Goal: Task Accomplishment & Management: Manage account settings

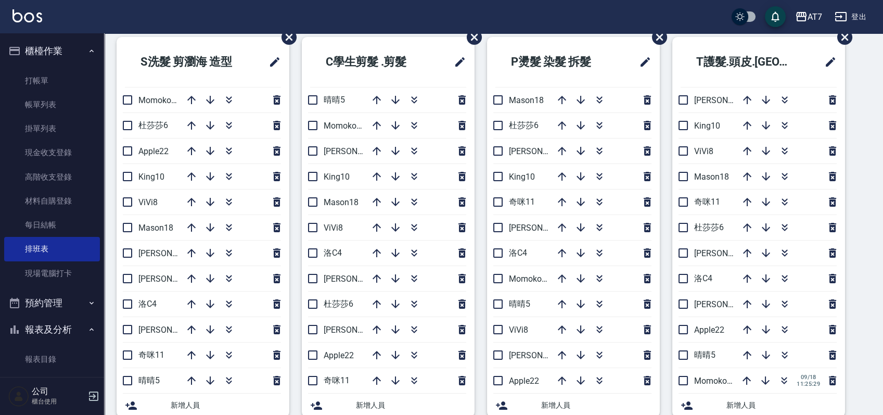
scroll to position [50, 0]
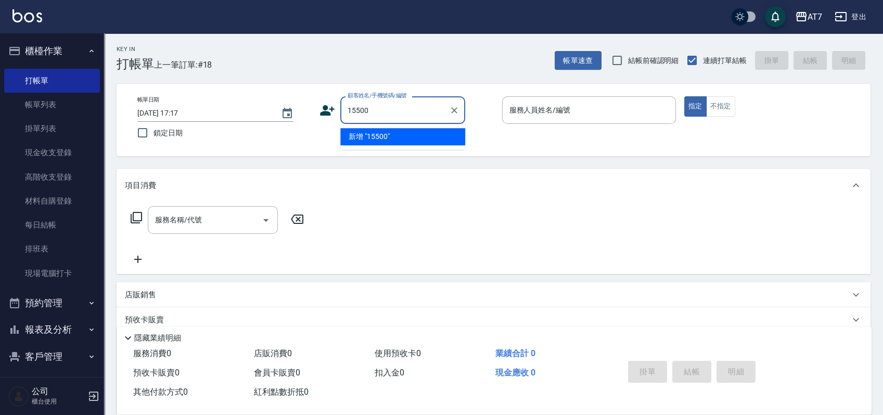
type input "15500"
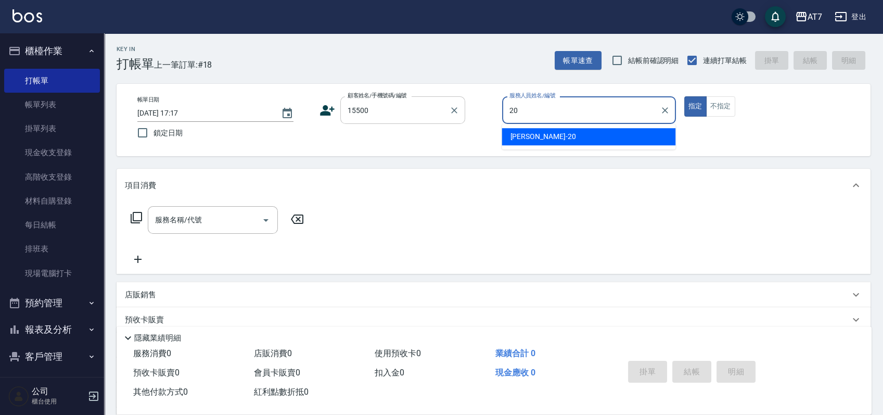
type input "妮可-20"
type button "true"
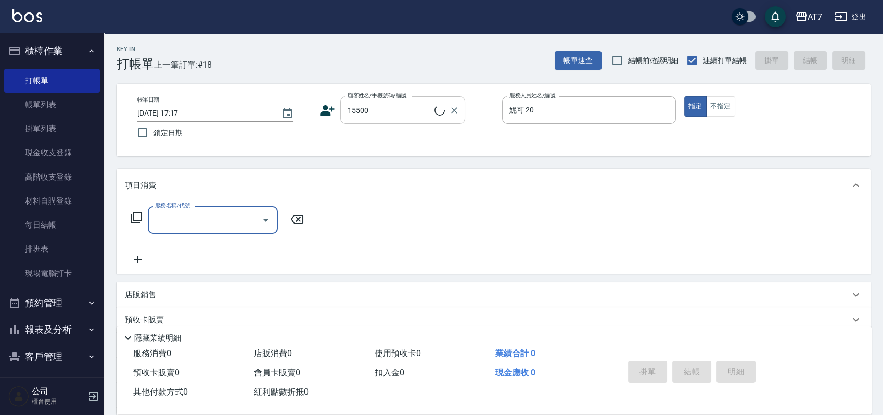
type input "公司/公司15500/15500"
click at [448, 48] on div "AT7 登出 櫃檯作業 打帳單 帳單列表 掛單列表 現金收支登錄 高階收支登錄 材料自購登錄 每日結帳 排班表 現場電腦打卡 預約管理 預約管理 單日預約紀錄…" at bounding box center [441, 265] width 883 height 530
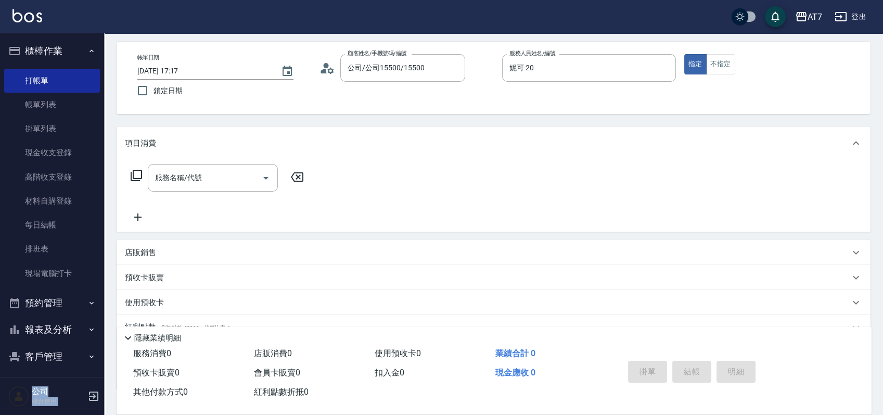
scroll to position [116, 0]
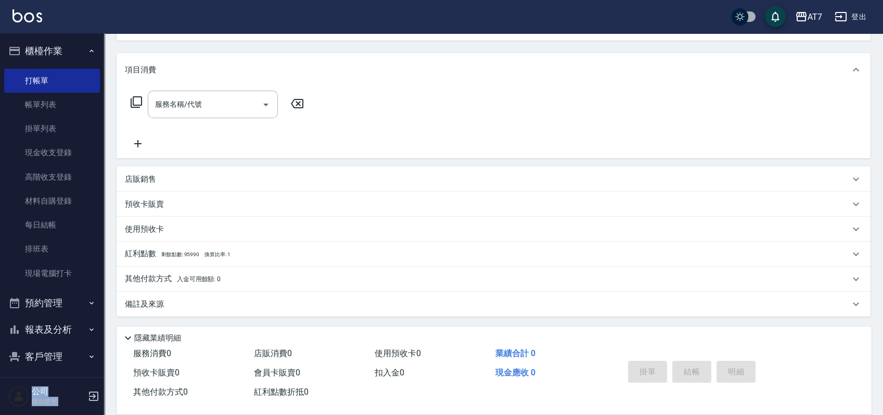
click at [285, 175] on div "店販銷售" at bounding box center [487, 179] width 725 height 11
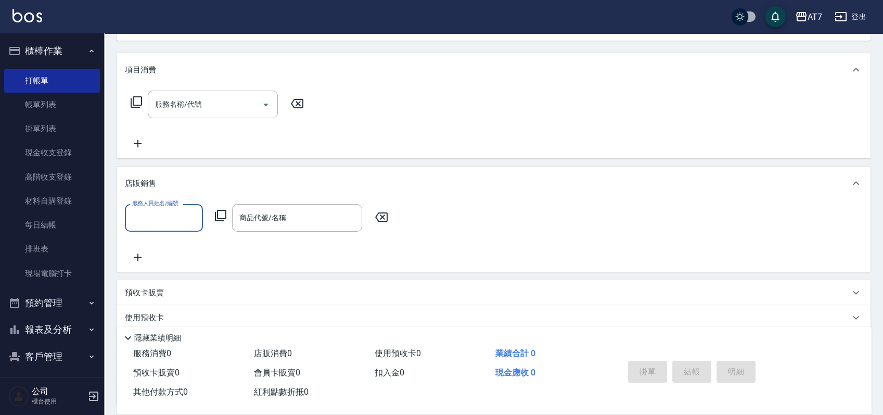
scroll to position [0, 0]
type input "妮可-20"
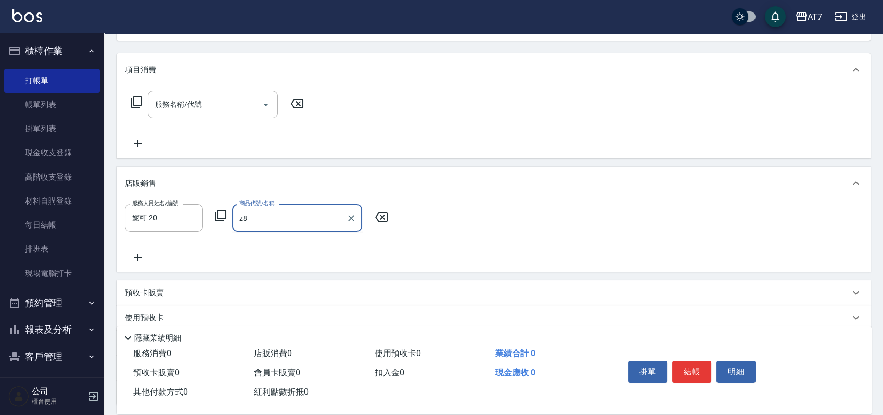
type input "z"
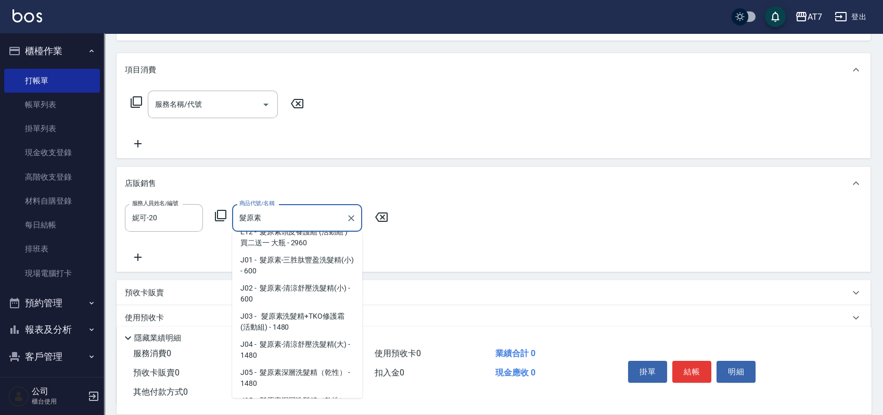
scroll to position [4, 0]
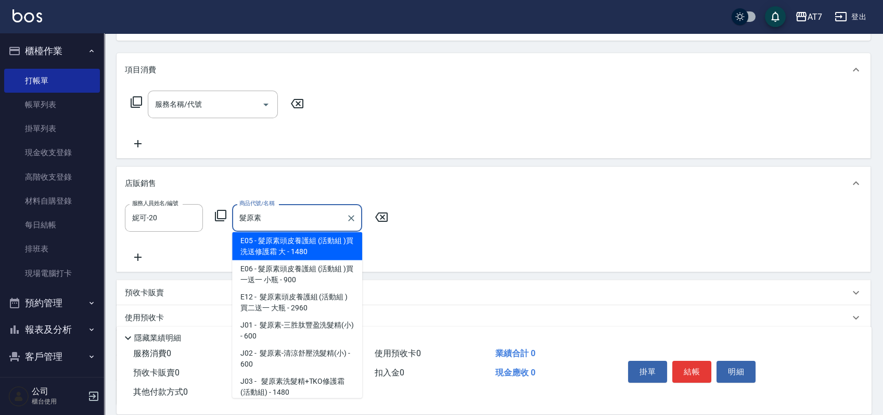
click at [314, 355] on span "J02 - 髮原素-清涼舒壓洗髮精(小) - 600" at bounding box center [297, 358] width 130 height 28
type input "髮原素-清涼舒壓洗髮精(小)"
type input "60"
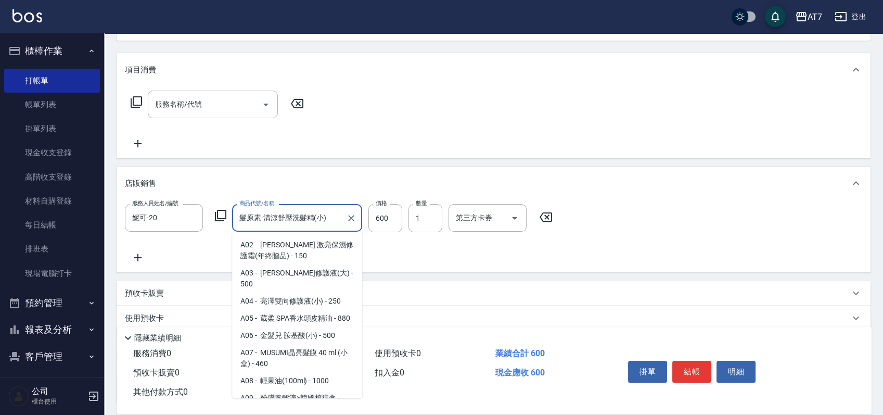
click at [316, 223] on input "髮原素-清涼舒壓洗髮精(小)" at bounding box center [289, 218] width 105 height 18
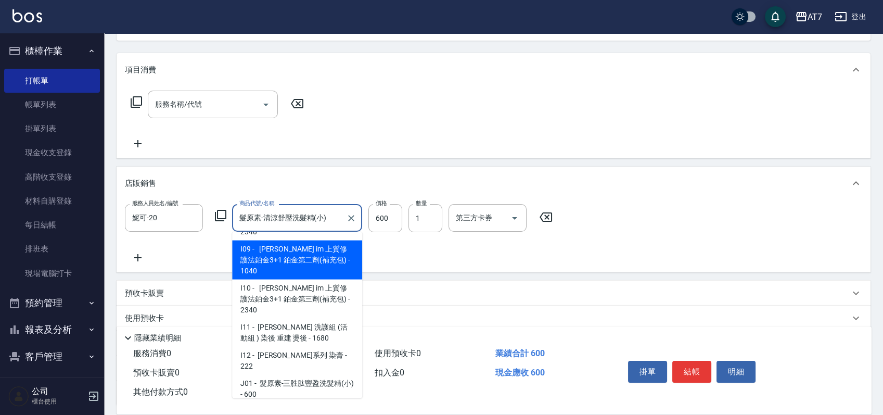
scroll to position [5945, 0]
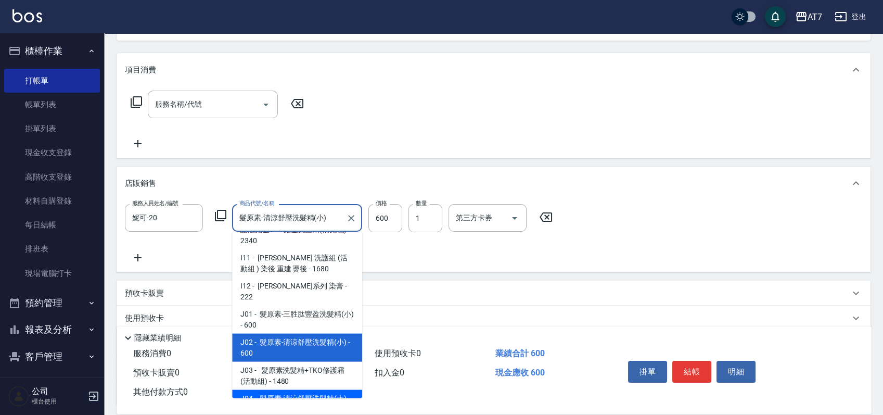
click at [315, 390] on span "J04 - 髮原素-清涼舒壓洗髮精(大) - 1480" at bounding box center [297, 404] width 130 height 28
type input "髮原素-清涼舒壓洗髮精(大)"
type input "140"
type input "1480"
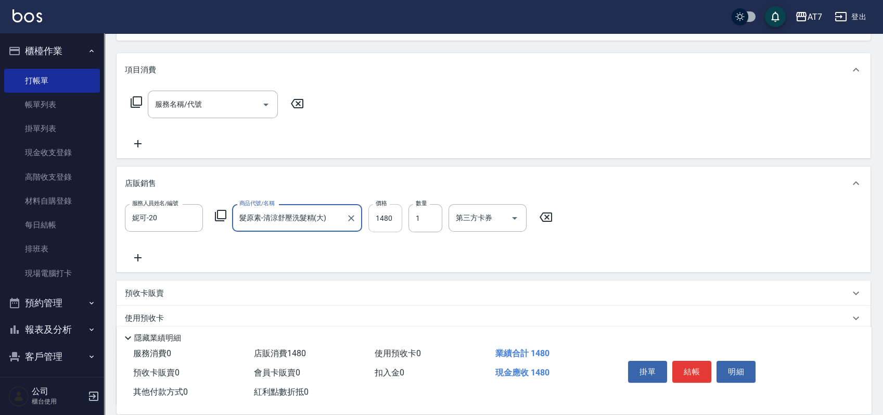
type input "髮原素-清涼舒壓洗髮精(大)"
click at [388, 219] on input "1480" at bounding box center [385, 218] width 34 height 28
type input "1"
type input "0"
type input "133"
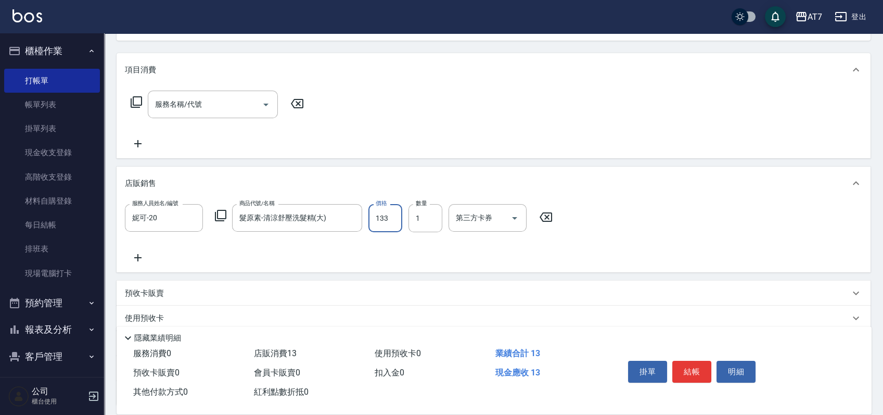
type input "10"
type input "1332"
type input "130"
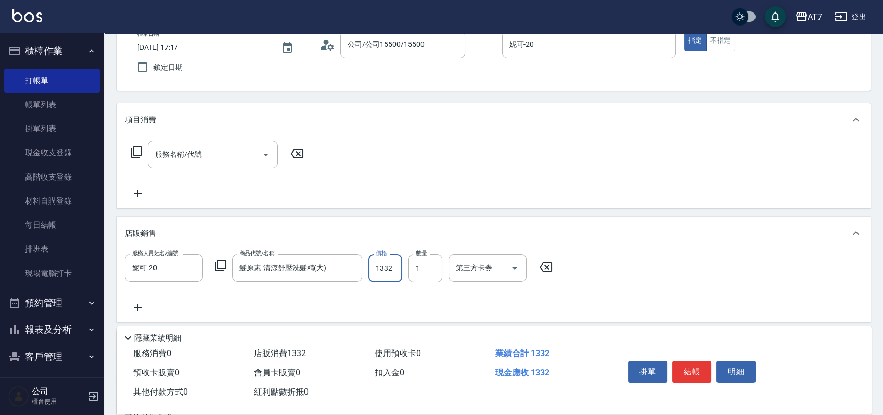
scroll to position [0, 0]
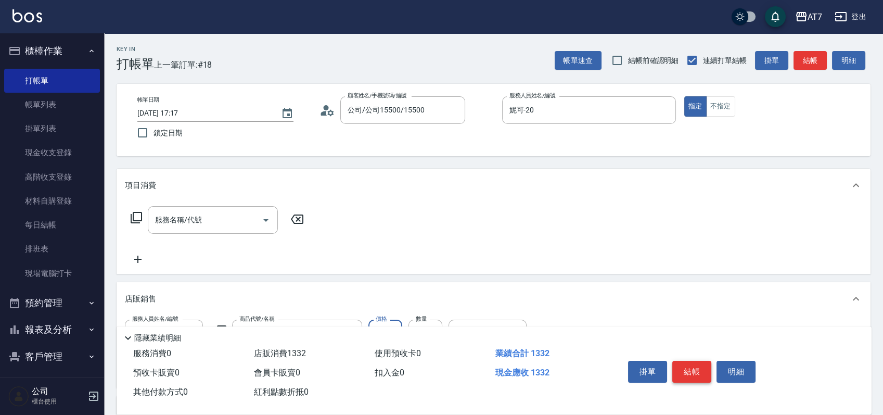
type input "1332"
click at [687, 366] on button "結帳" at bounding box center [691, 372] width 39 height 22
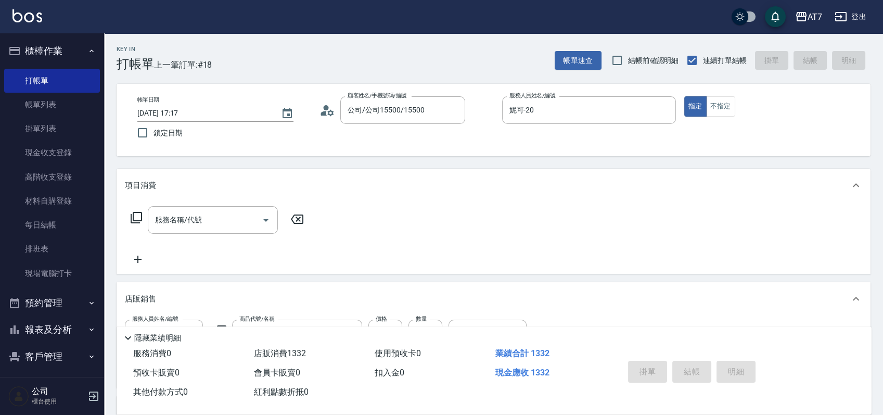
type input "2025/09/18 17:58"
type input "0"
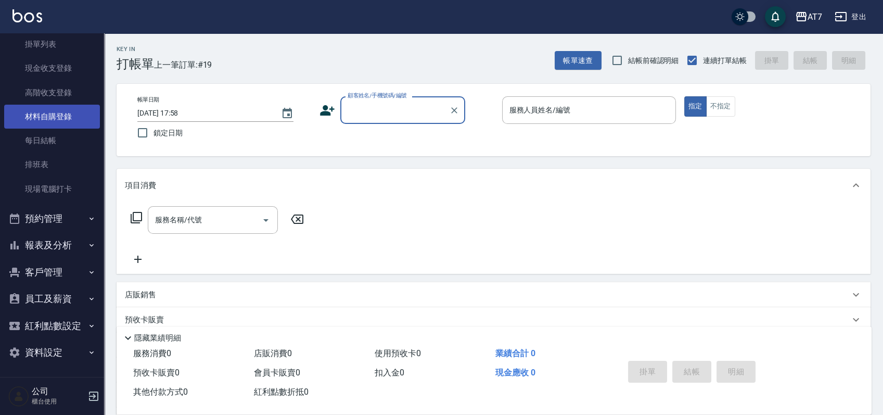
scroll to position [85, 0]
click at [33, 221] on button "預約管理" at bounding box center [52, 217] width 96 height 27
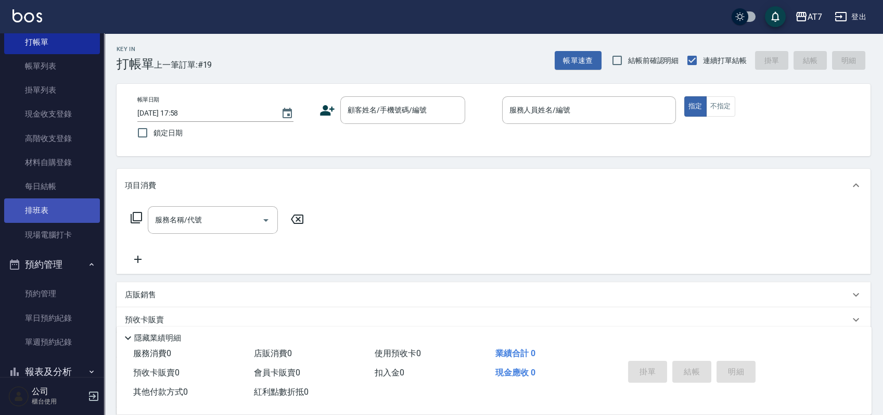
scroll to position [0, 0]
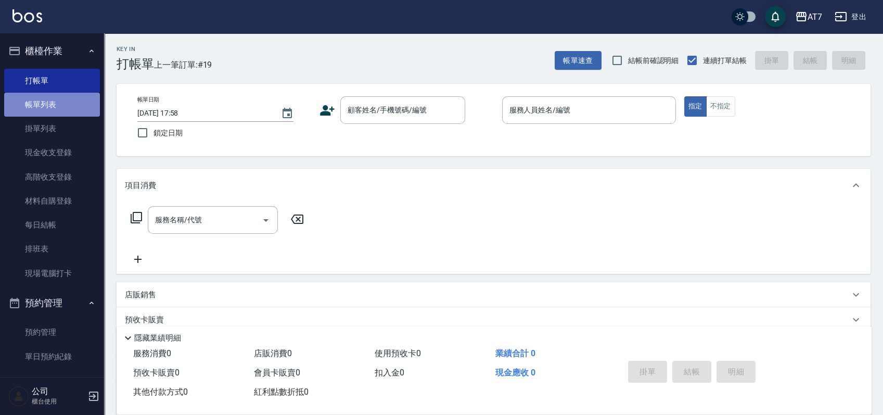
click at [67, 107] on link "帳單列表" at bounding box center [52, 105] width 96 height 24
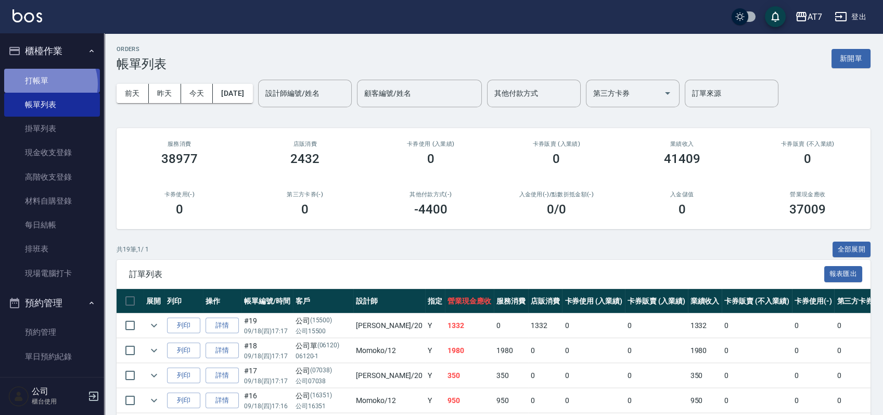
click at [46, 84] on link "打帳單" at bounding box center [52, 81] width 96 height 24
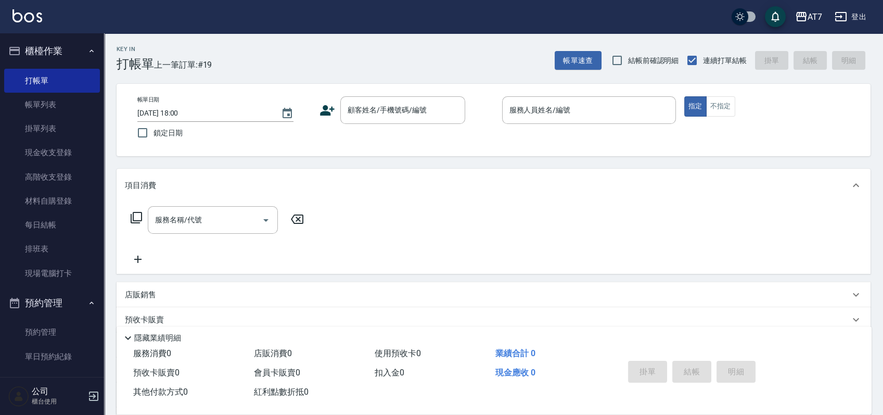
click at [485, 149] on div "帳單日期 2025/09/18 18:00 鎖定日期 顧客姓名/手機號碼/編號 顧客姓名/手機號碼/編號 服務人員姓名/編號 服務人員姓名/編號 指定 不指定" at bounding box center [494, 120] width 754 height 72
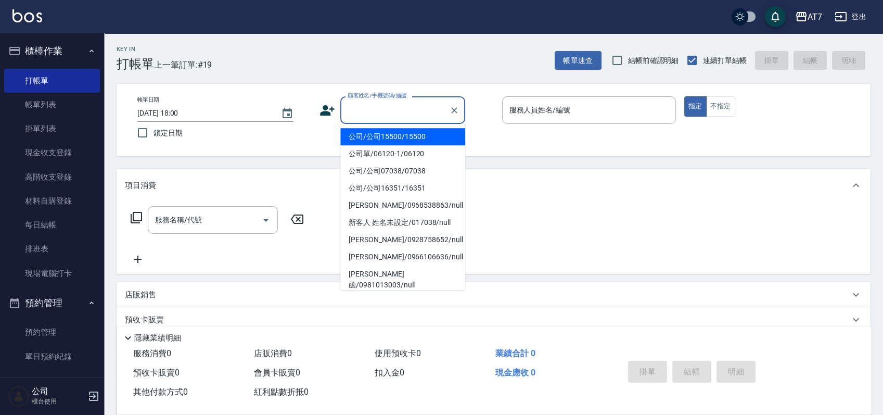
click at [426, 113] on input "顧客姓名/手機號碼/編號" at bounding box center [395, 110] width 100 height 18
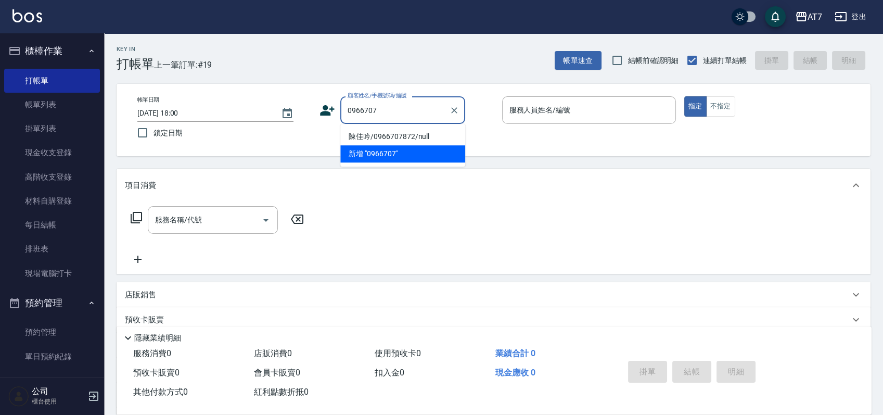
click at [401, 139] on li "陳佳吟/0966707872/null" at bounding box center [402, 136] width 125 height 17
type input "陳佳吟/0966707872/null"
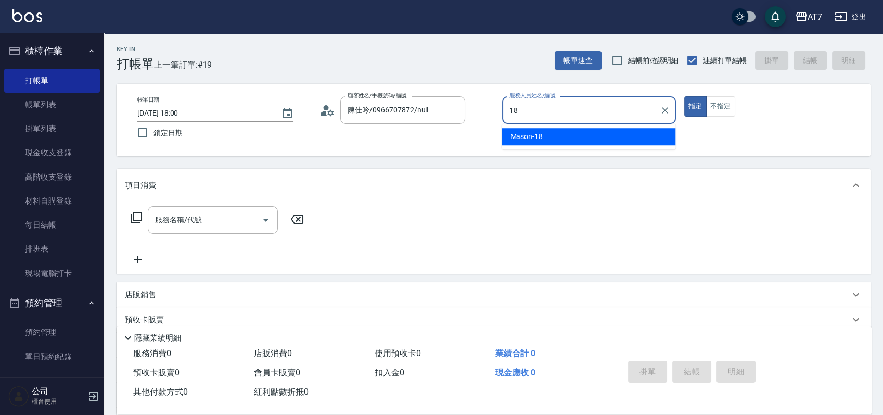
type input "Mason-18"
type button "true"
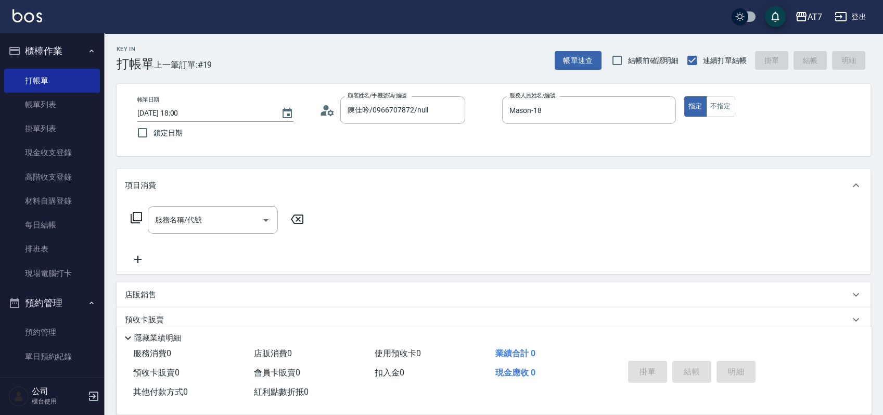
click at [487, 161] on div "Key In 打帳單 上一筆訂單:#19 帳單速查 結帳前確認明細 連續打單結帳 掛單 結帳 明細 帳單日期 2025/09/18 18:00 鎖定日期 顧客…" at bounding box center [493, 281] width 779 height 497
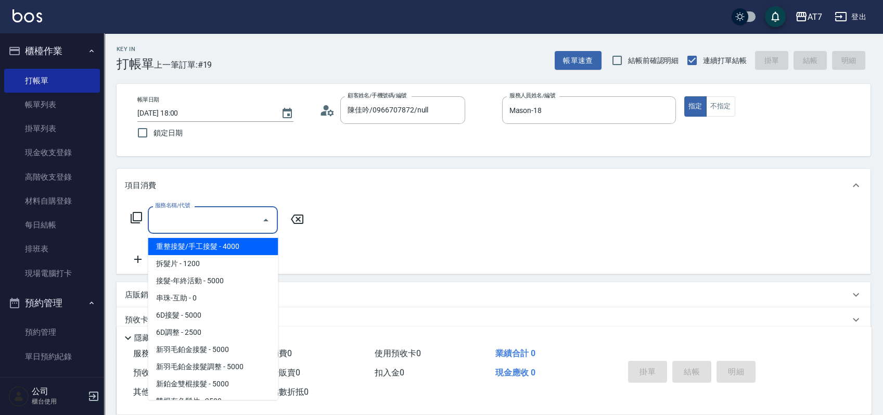
click at [210, 223] on input "服務名稱/代號" at bounding box center [204, 220] width 105 height 18
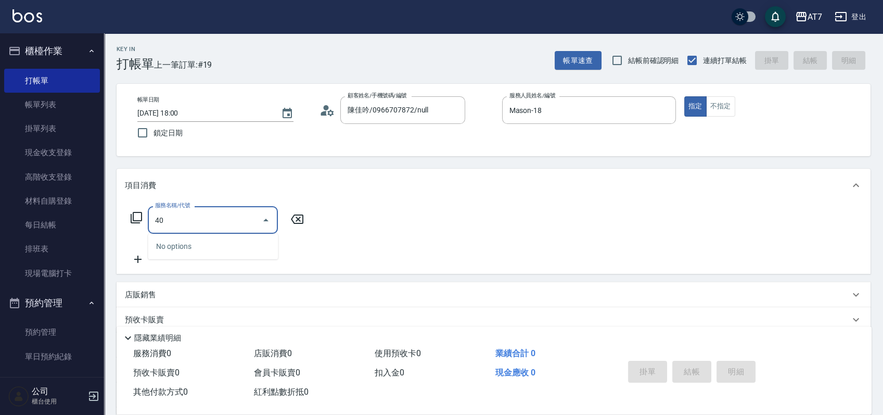
type input "401"
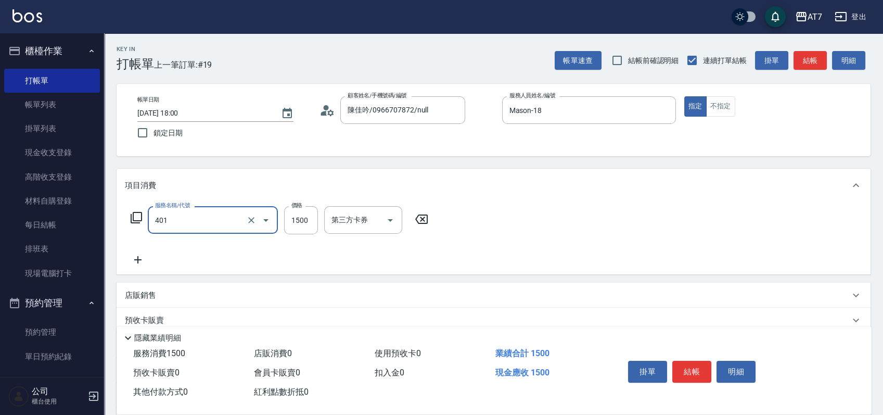
type input "150"
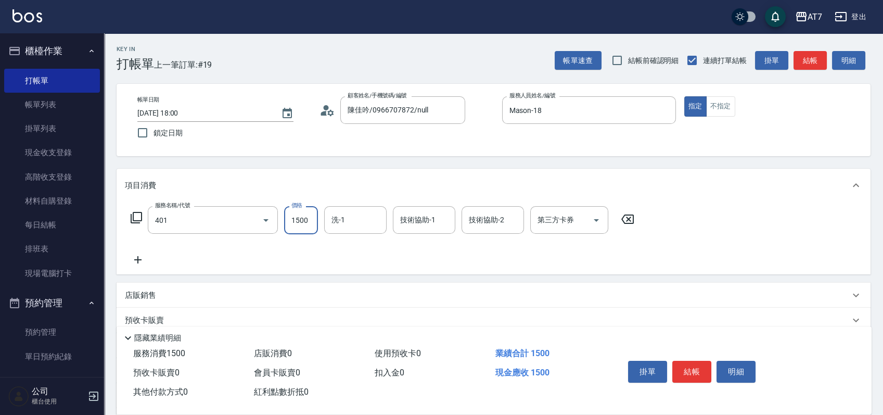
type input "染髮(互助)(401)"
type input "1"
type input "0"
type input "169"
type input "10"
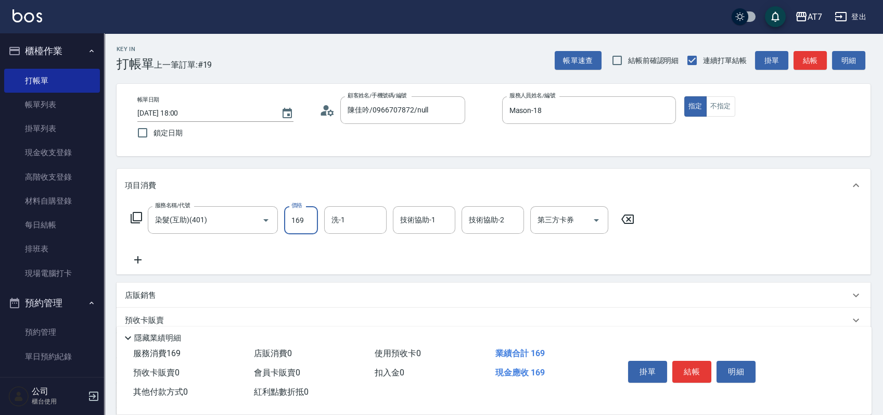
type input "1699"
type input "160"
type input "1699"
type input "怡甄-23"
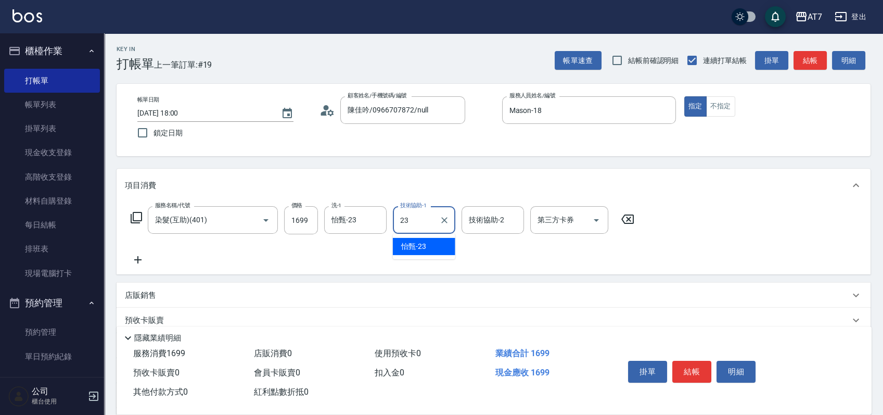
type input "怡甄-23"
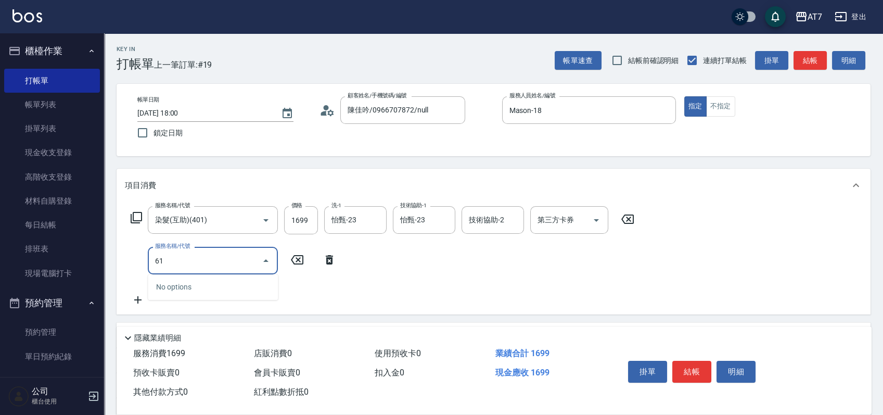
type input "610"
type input "460"
type input "鉑金護髮L（自領(610)"
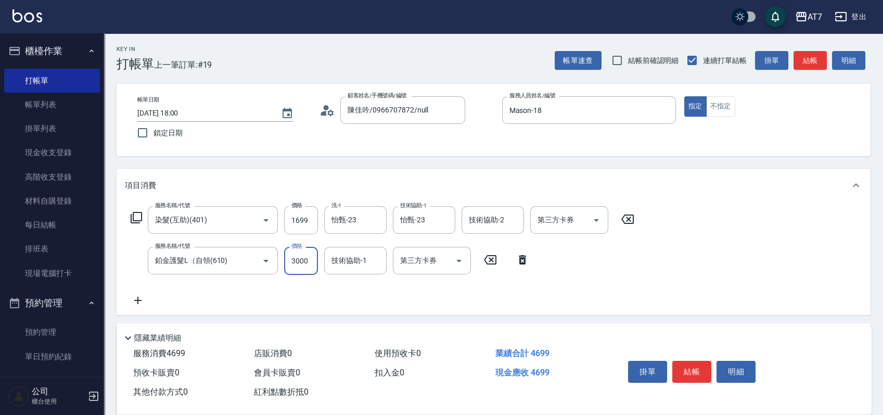
type input "3"
type input "170"
type input "330"
type input "200"
type input "3300"
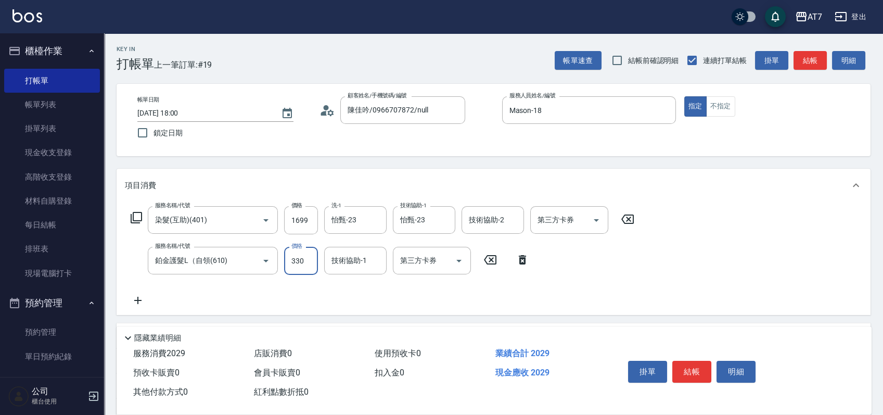
type input "490"
type input "3300"
type input "怡甄-23"
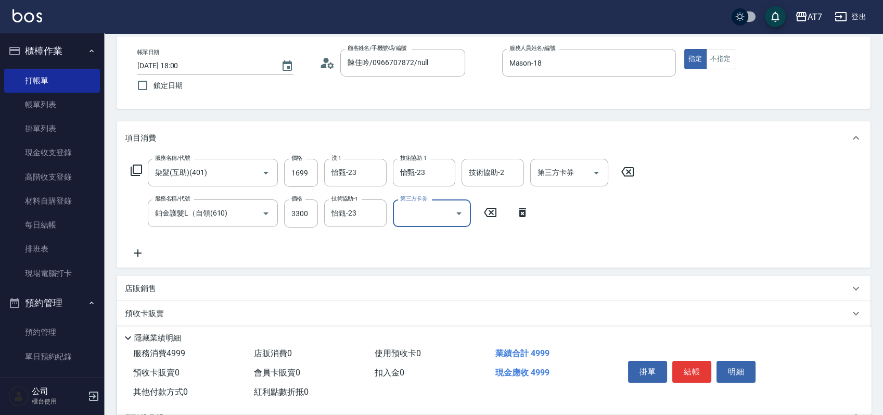
scroll to position [69, 0]
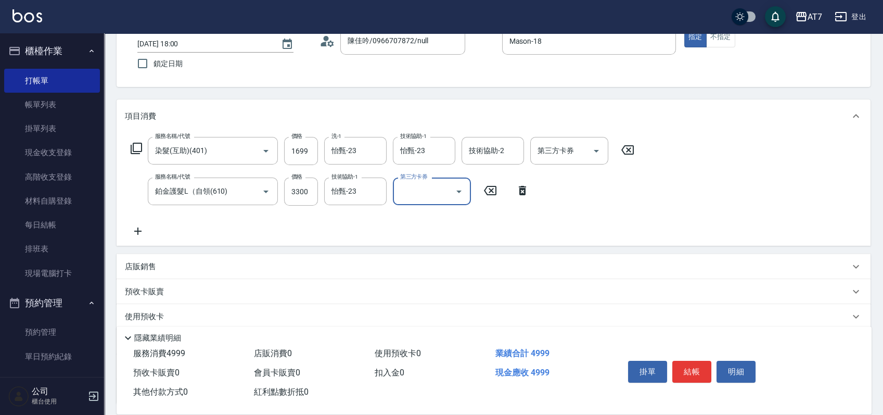
click at [307, 276] on div "店販銷售" at bounding box center [494, 266] width 754 height 25
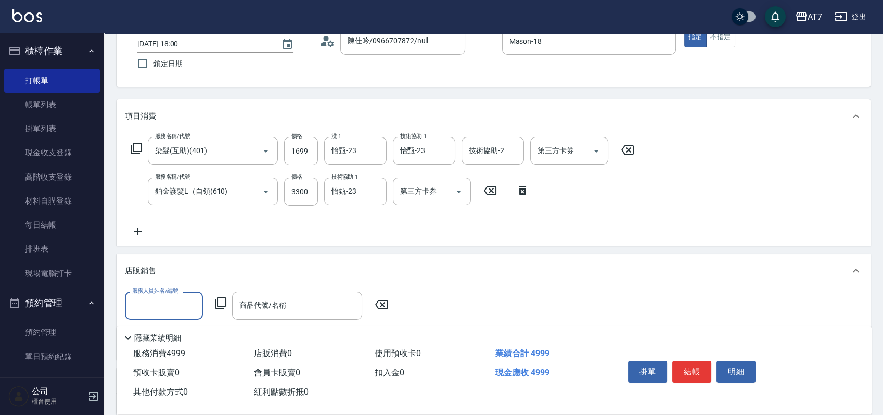
scroll to position [0, 0]
type input "Mason-18"
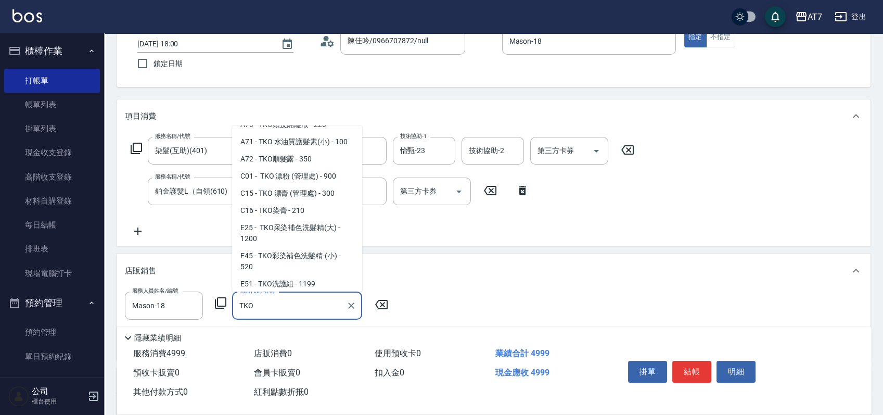
scroll to position [69, 0]
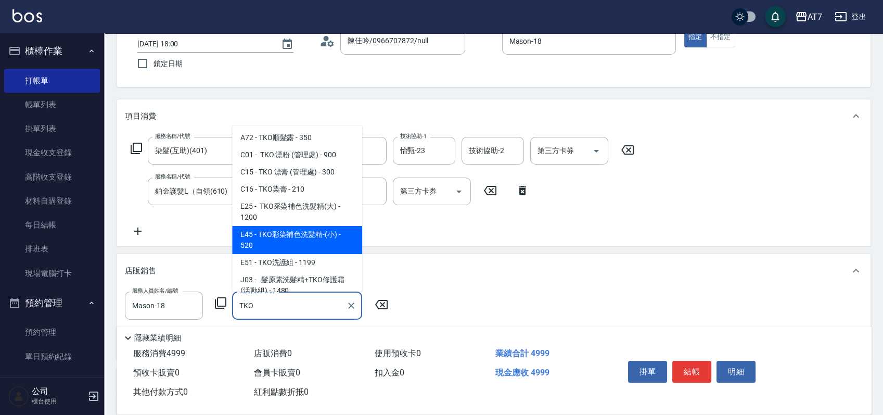
click at [324, 239] on span "E45 - TKO彩染補色洗髮精-(小) - 520" at bounding box center [297, 240] width 130 height 28
type input "TKO彩染補色洗髮精-(小)"
type input "550"
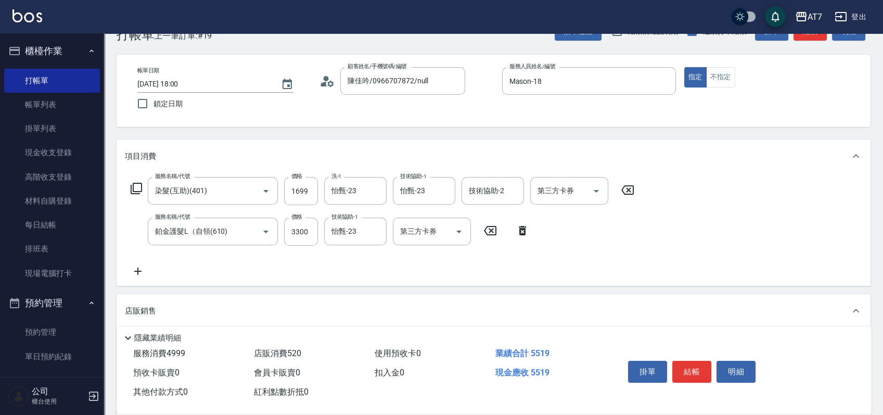
scroll to position [0, 0]
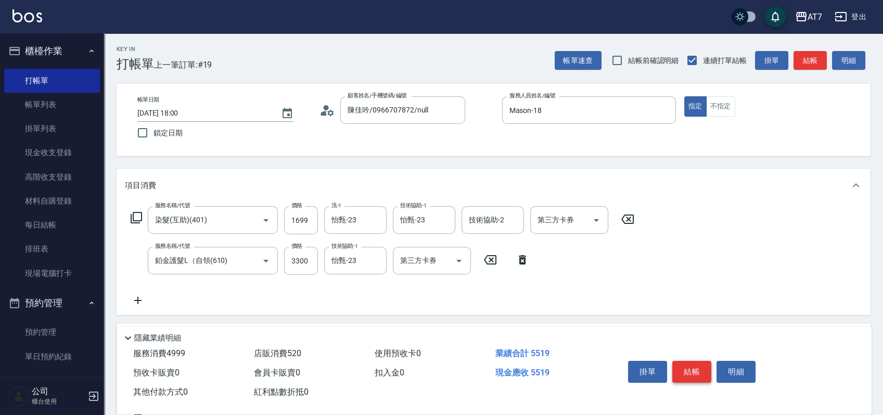
type input "TKO彩染補色洗髮精-(小)"
click at [695, 373] on button "結帳" at bounding box center [691, 372] width 39 height 22
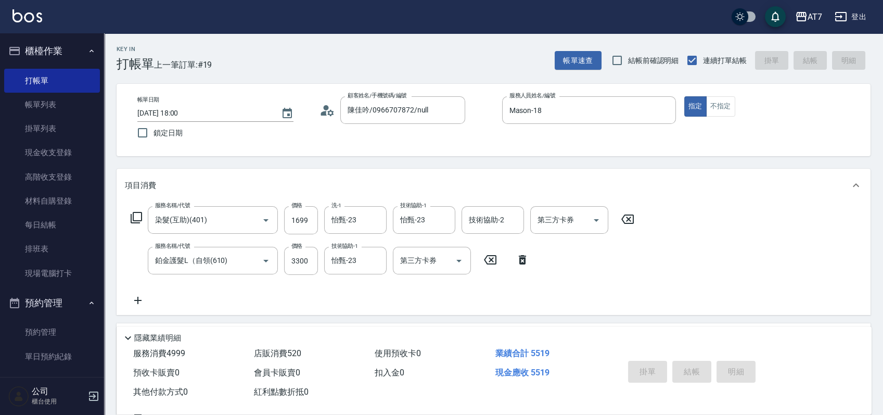
type input "2025/09/18 18:17"
type input "0"
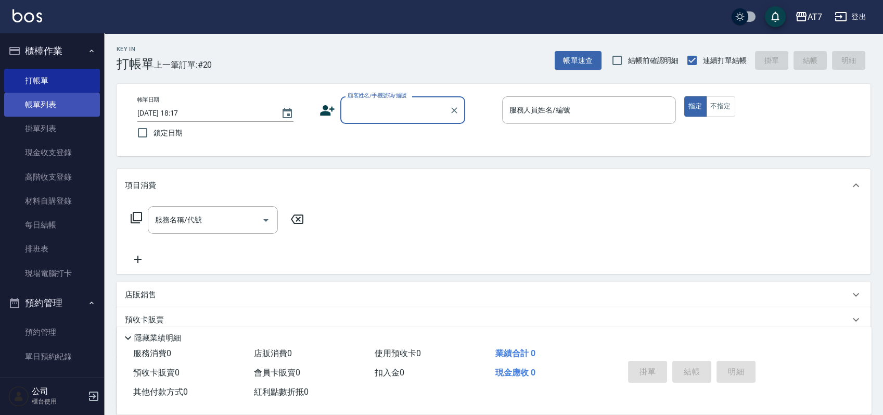
click at [42, 100] on link "帳單列表" at bounding box center [52, 105] width 96 height 24
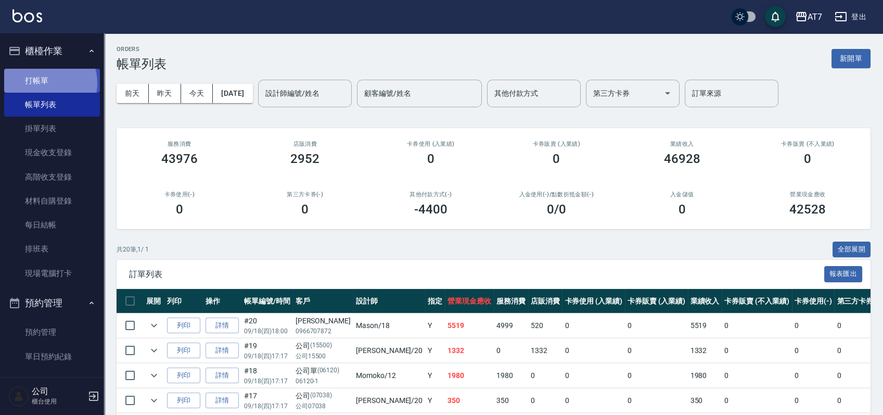
click at [41, 83] on link "打帳單" at bounding box center [52, 81] width 96 height 24
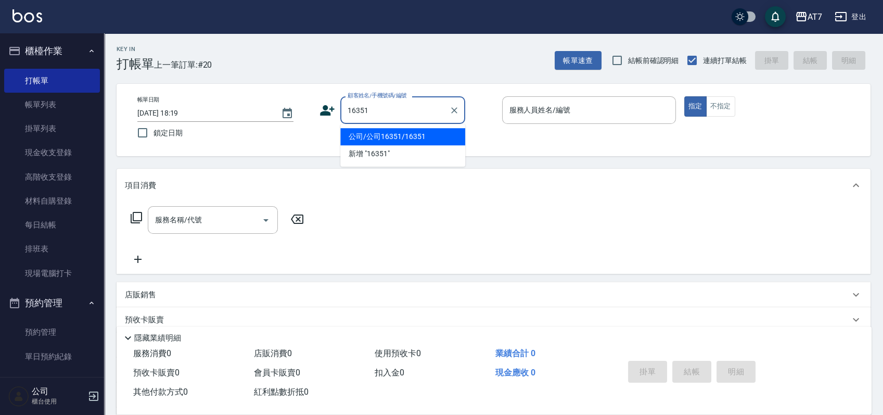
type input "公司/公司16351/16351"
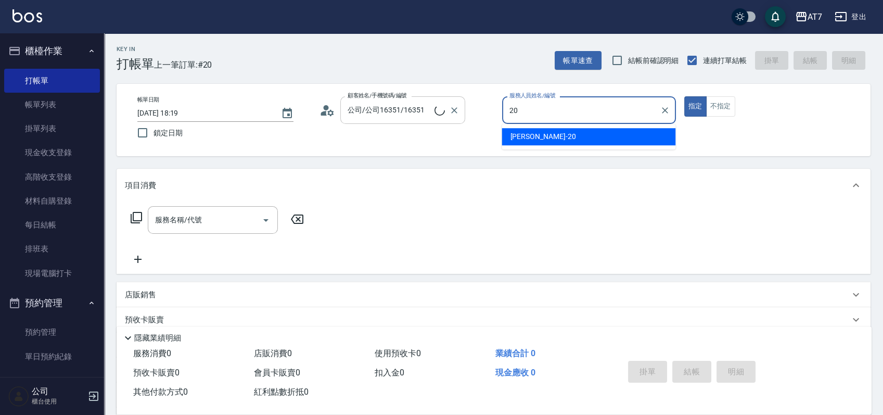
type input "妮可-20"
type button "true"
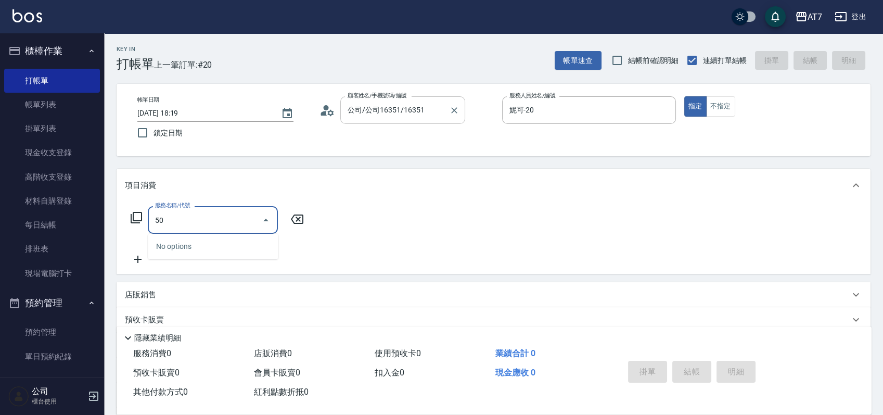
type input "500"
type input "30"
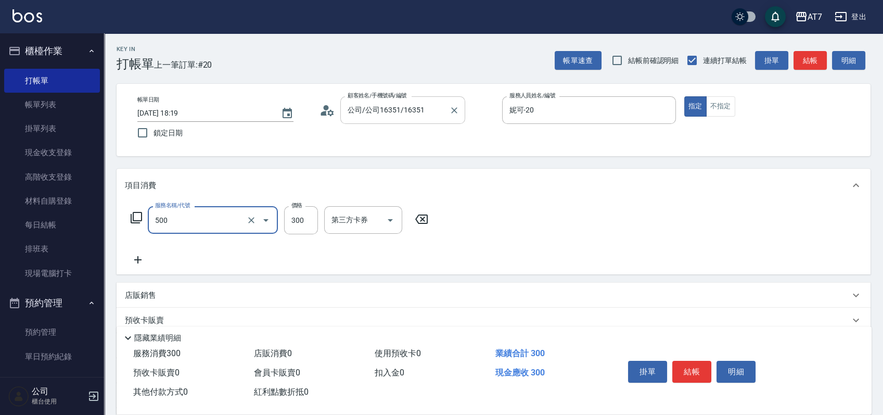
type input "洗髮(500)"
type input "0"
type input "25"
type input "20"
type input "250"
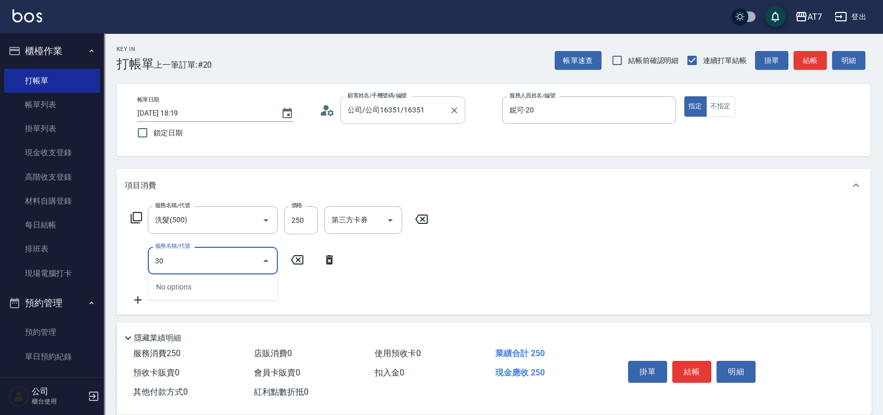
type input "302"
type input "60"
type input "剪髮(302)"
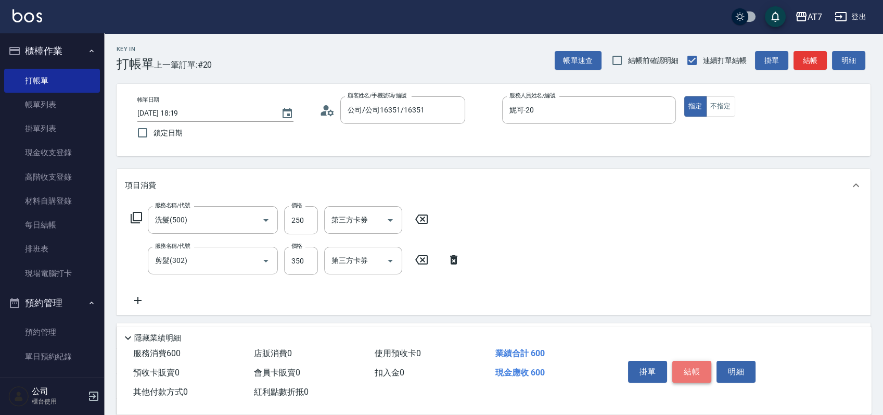
click at [696, 369] on button "結帳" at bounding box center [691, 372] width 39 height 22
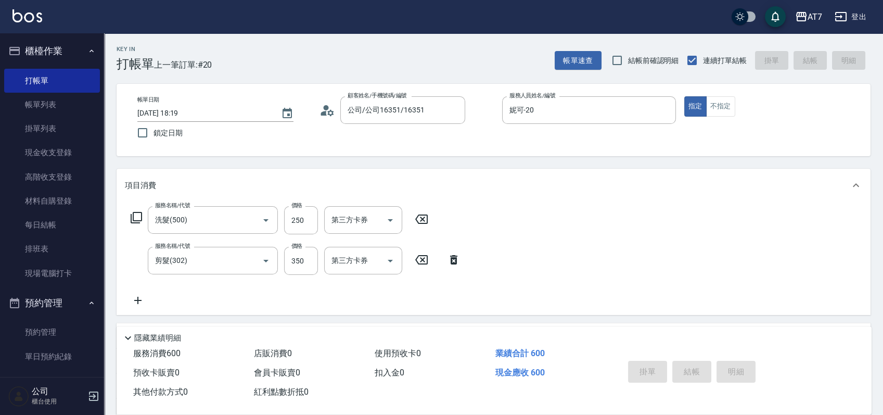
type input "0"
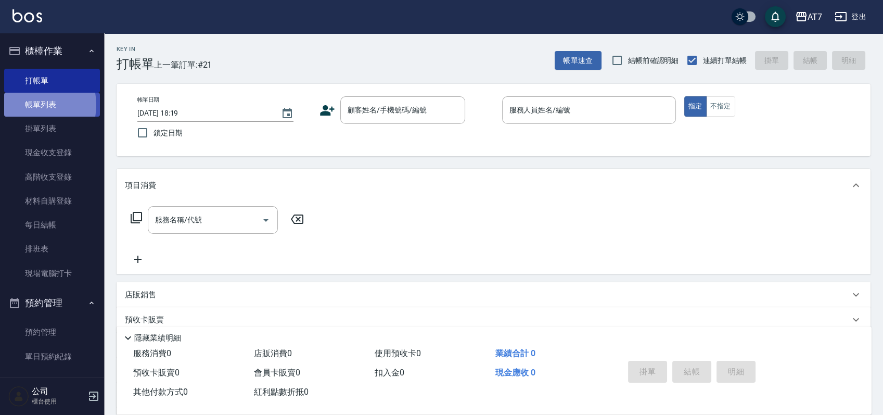
click at [30, 105] on link "帳單列表" at bounding box center [52, 105] width 96 height 24
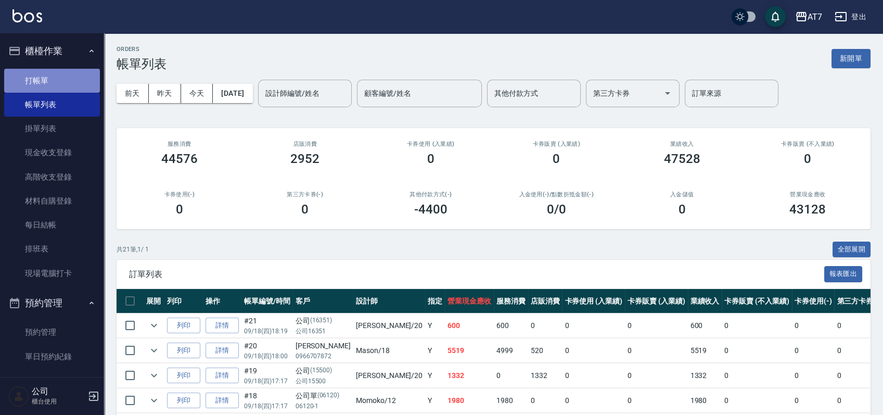
click at [56, 86] on link "打帳單" at bounding box center [52, 81] width 96 height 24
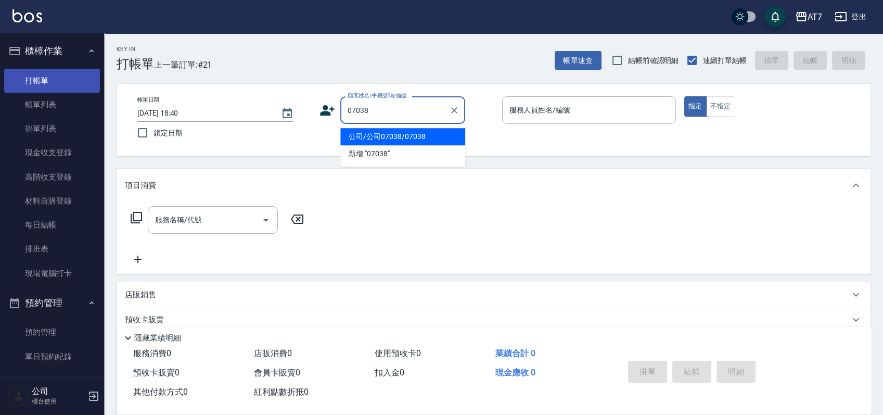
type input "公司/公司07038/07038"
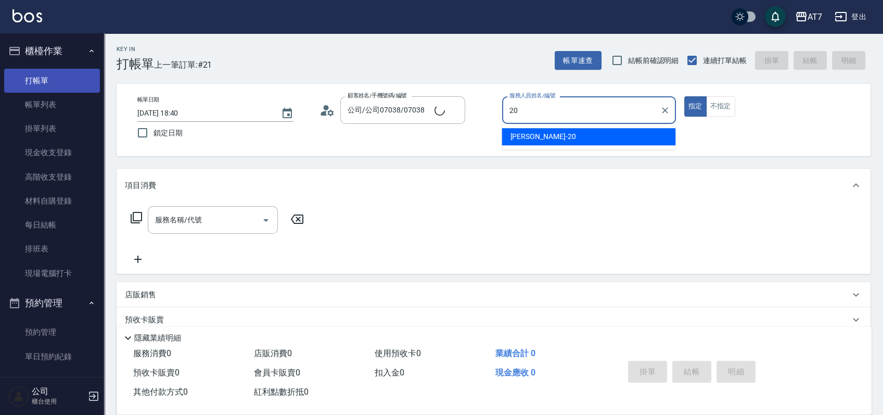
type input "妮可-20"
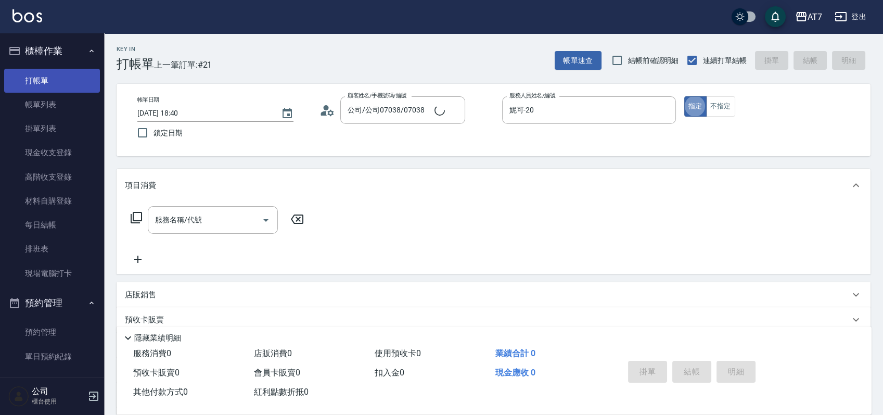
type button "true"
type input "302"
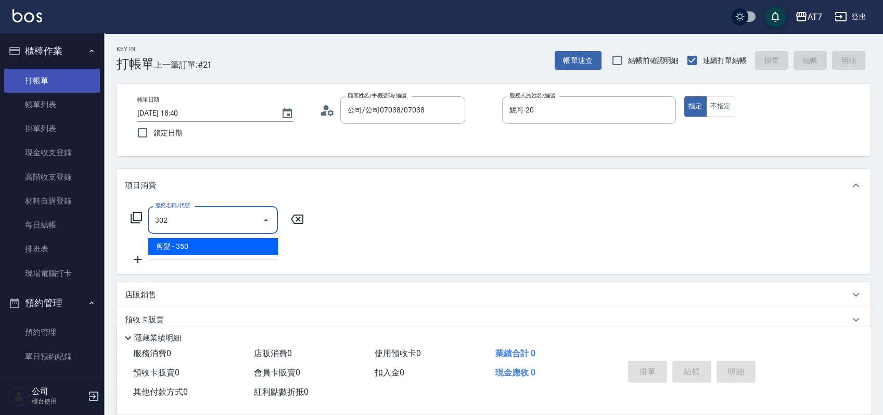
type input "30"
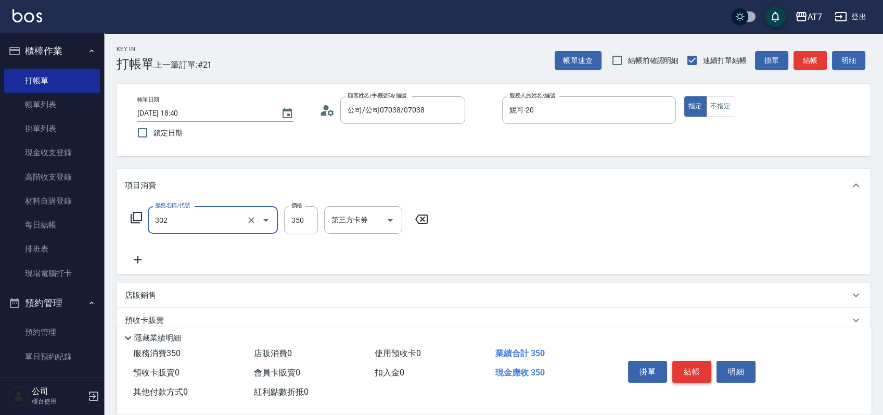
type input "剪髮(302)"
click at [699, 363] on button "結帳" at bounding box center [691, 372] width 39 height 22
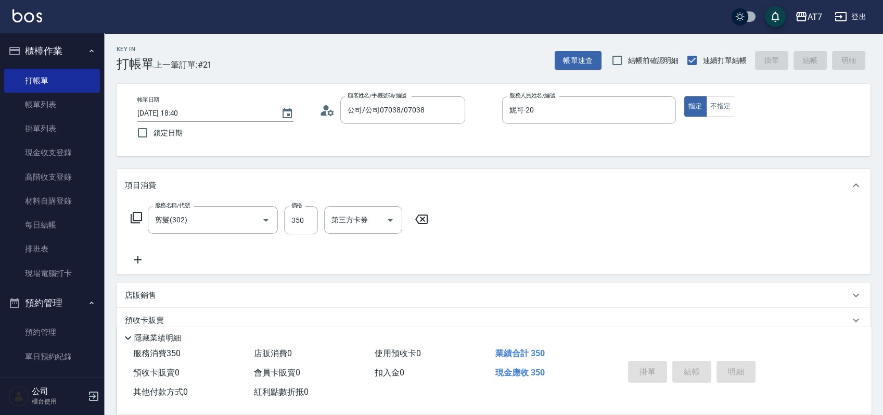
type input "0"
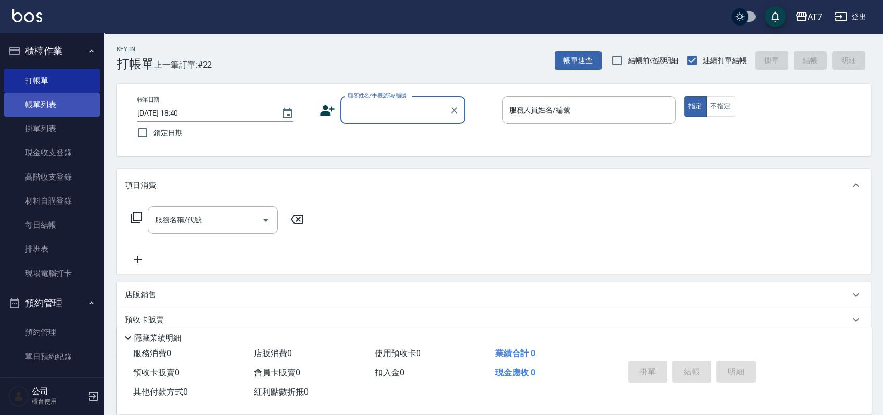
click at [37, 105] on link "帳單列表" at bounding box center [52, 105] width 96 height 24
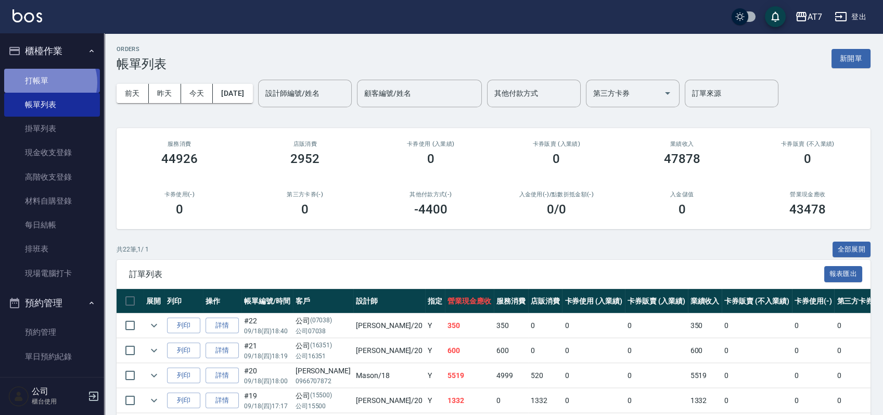
click at [49, 82] on link "打帳單" at bounding box center [52, 81] width 96 height 24
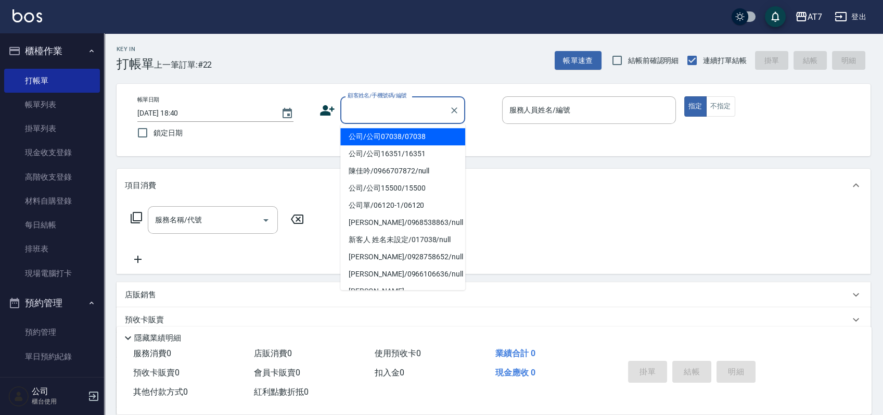
click at [362, 119] on input "顧客姓名/手機號碼/編號" at bounding box center [395, 110] width 100 height 18
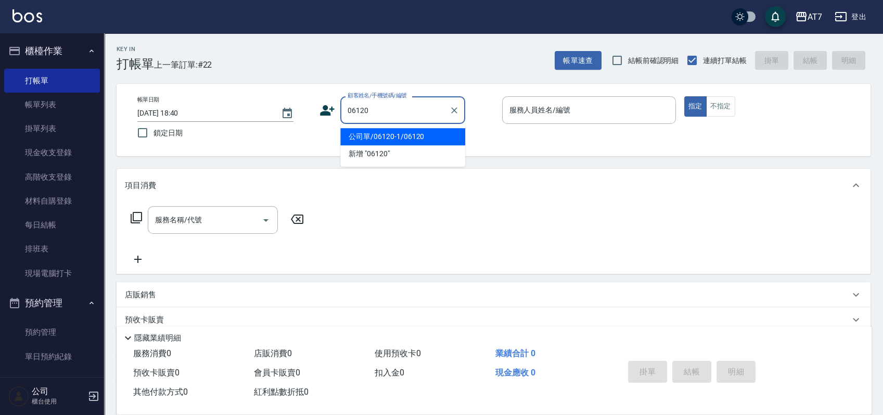
type input "公司單/06120-1/06120"
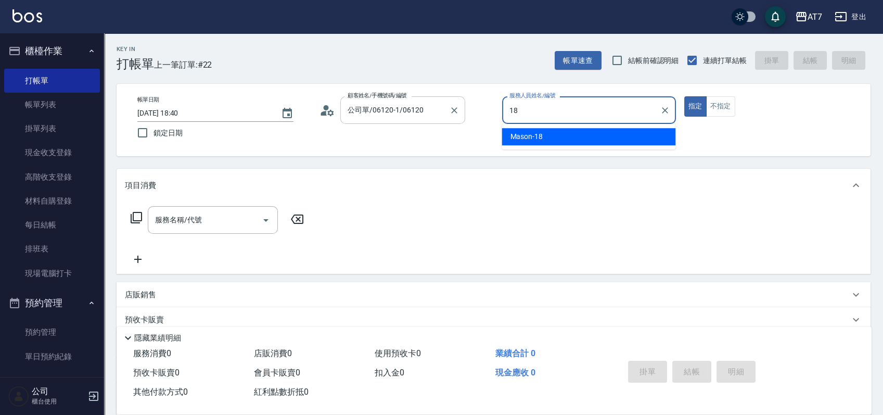
type input "Mason-18"
type button "true"
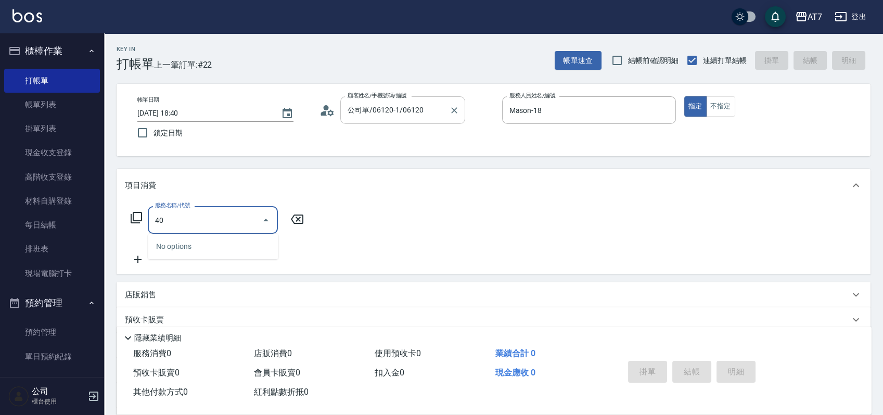
type input "401"
type input "150"
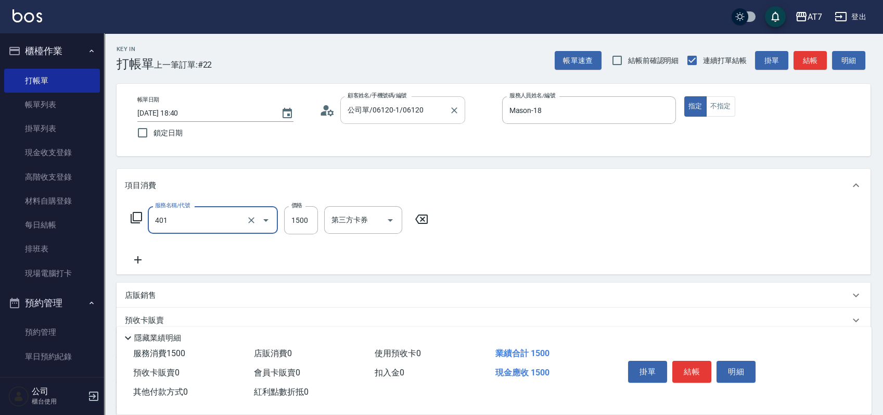
type input "染髮(互助)(401)"
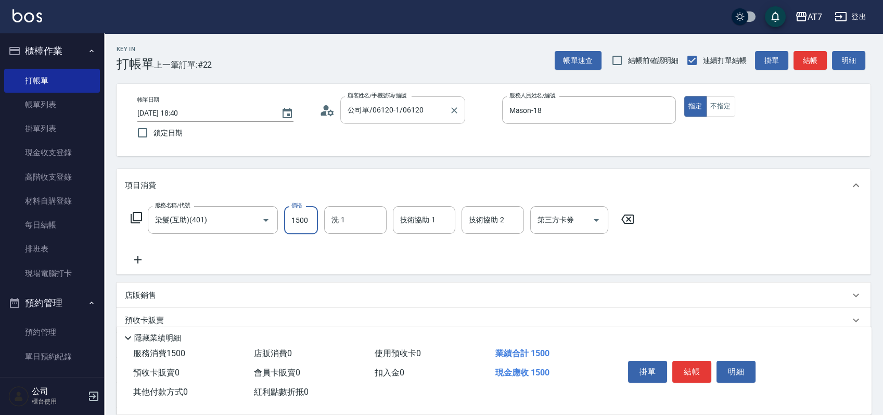
type input "1"
type input "0"
type input "159"
type input "10"
type input "1599"
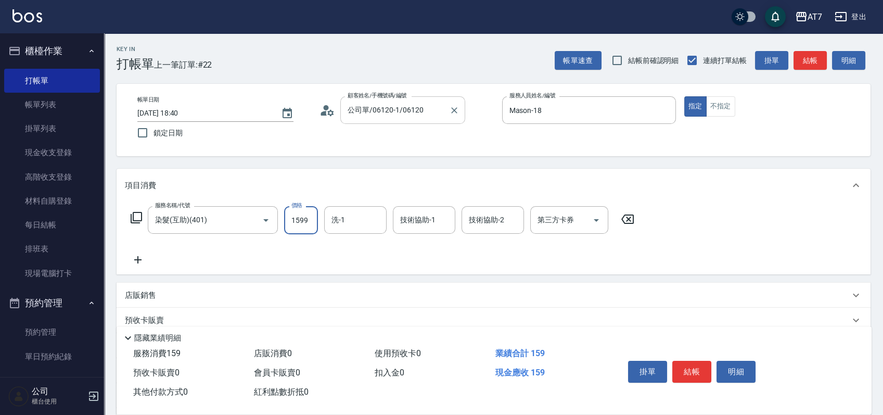
type input "150"
type input "1599"
type input "怡甄-23"
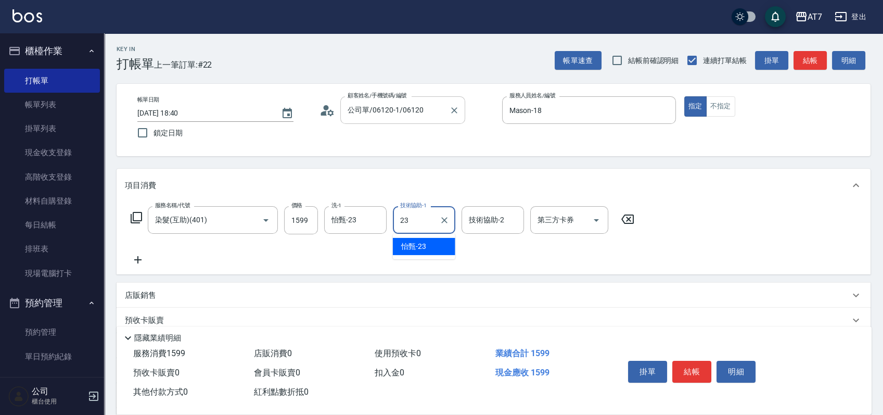
type input "怡甄-23"
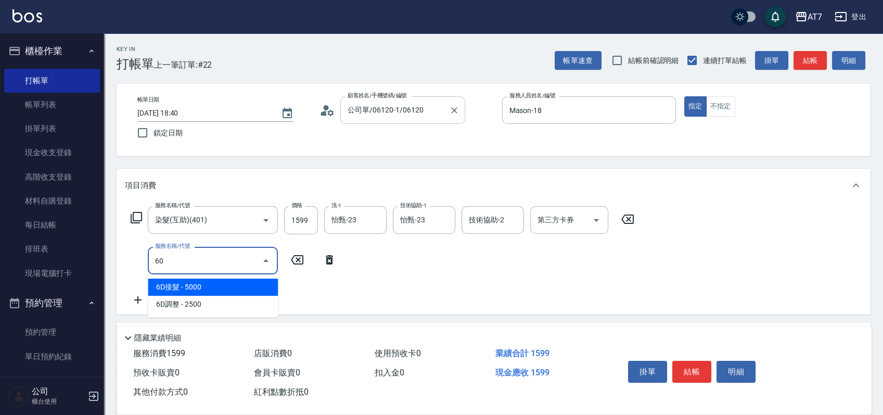
type input "603"
type input "230"
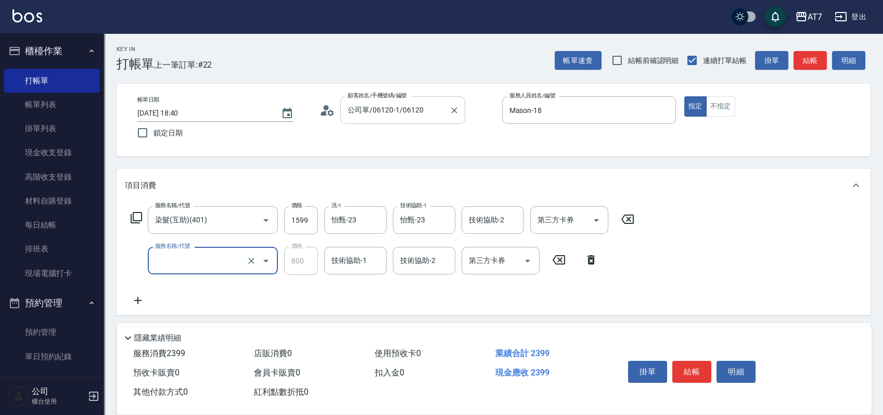
type input "150"
type input "601"
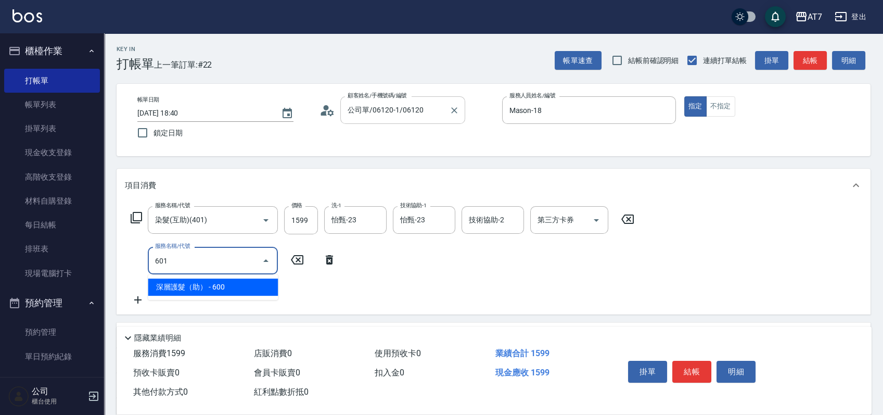
type input "210"
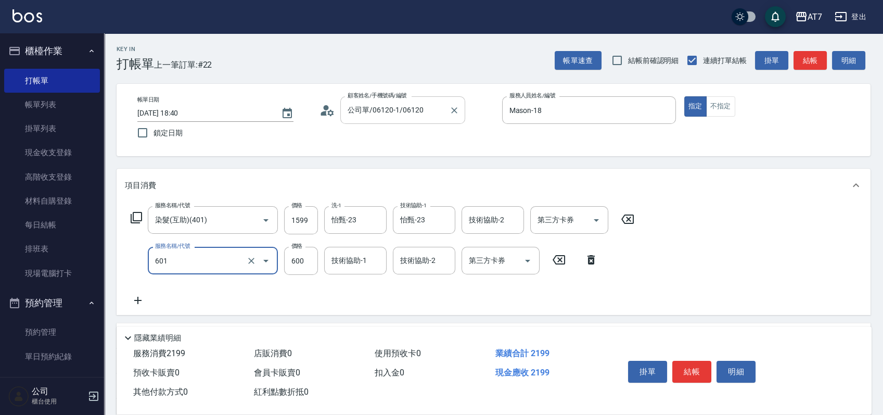
type input "深層護髮（助）(601)"
type input "8"
type input "160"
type input "850"
type input "240"
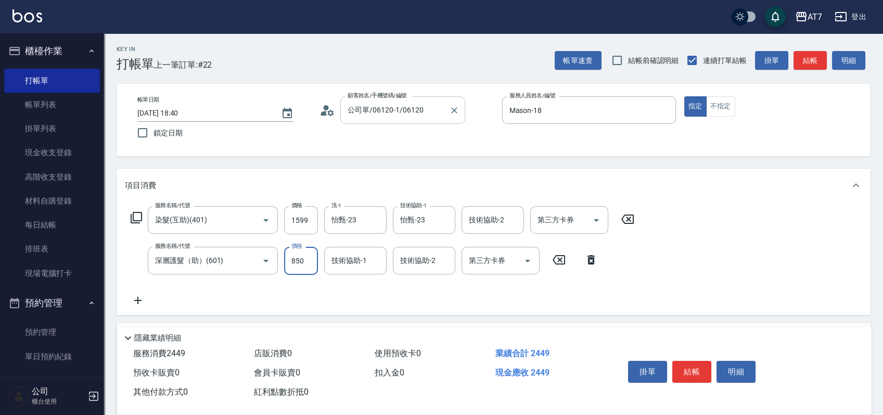
type input "850"
type input "怡甄-23"
click at [691, 370] on button "結帳" at bounding box center [691, 372] width 39 height 22
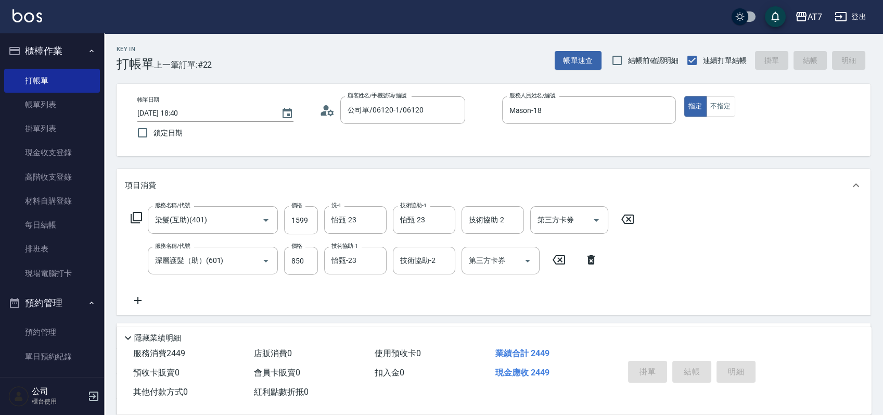
type input "2025/09/18 18:51"
type input "0"
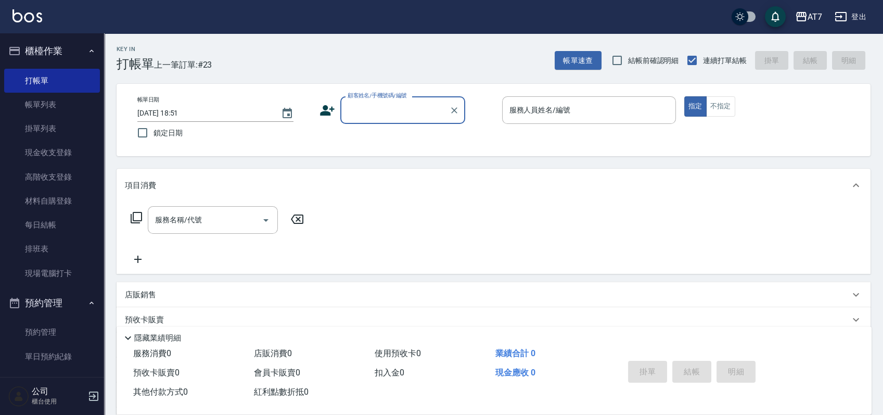
click at [390, 114] on input "顧客姓名/手機號碼/編號" at bounding box center [395, 110] width 100 height 18
type input "07038"
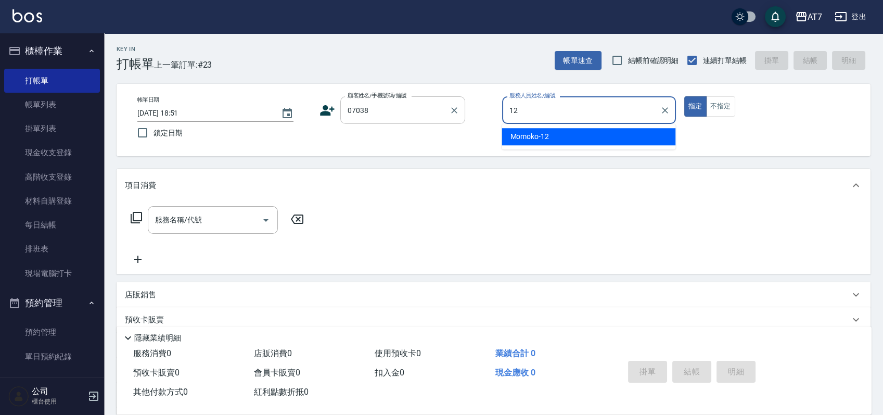
type input "Momoko-12"
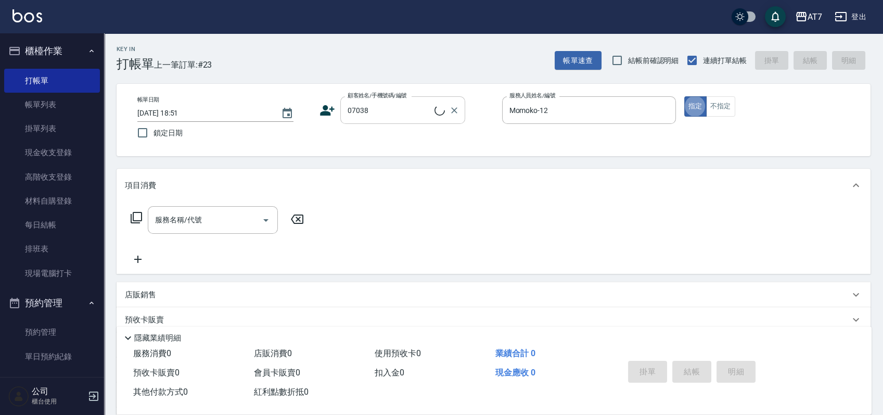
type input "公司/公司07038/07038"
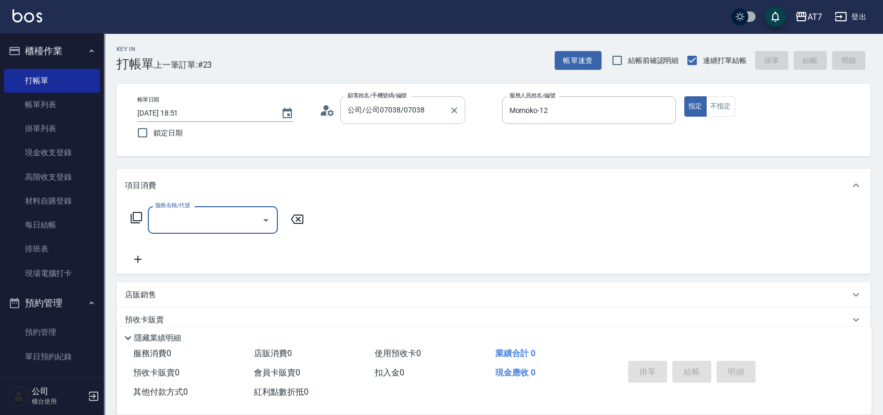
type input "8"
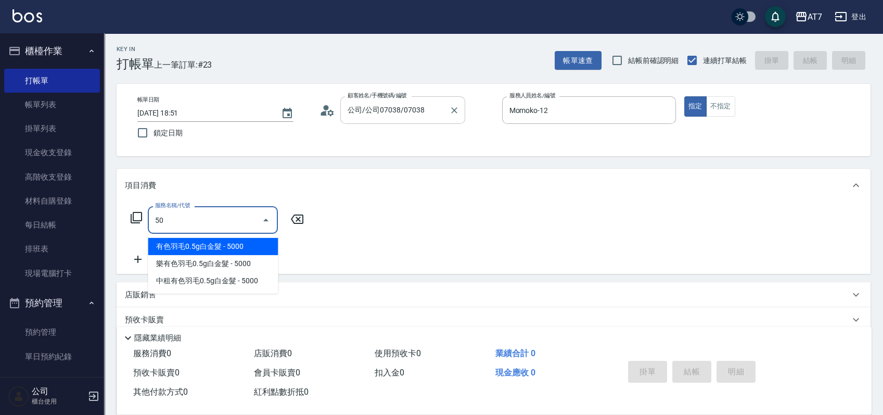
type input "501"
type input "30"
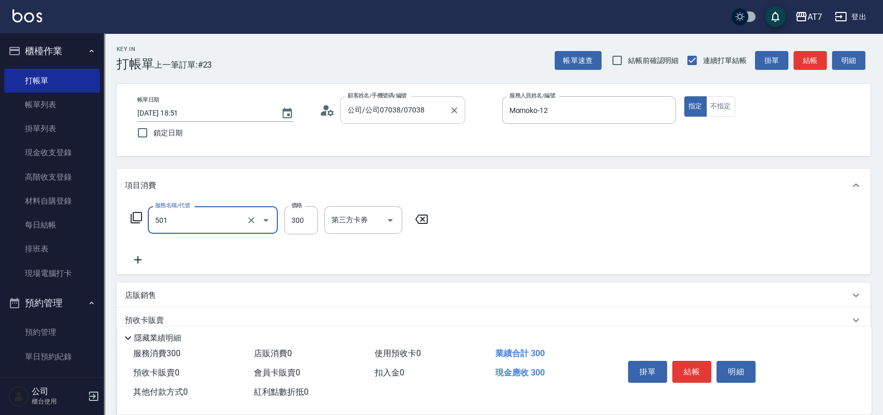
type input "洗髮(互助)(501)"
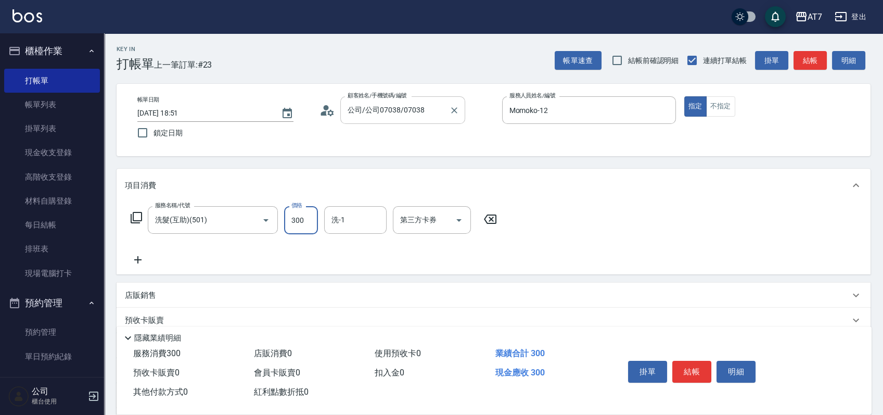
type input "0"
type input "400"
type input "40"
type input "400"
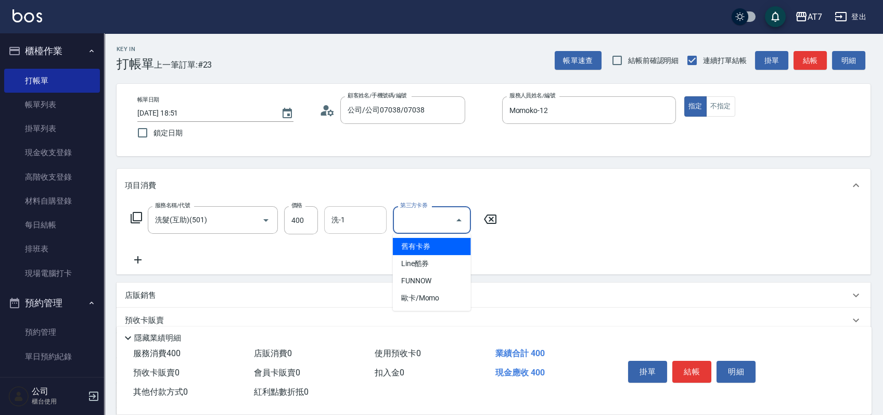
click at [334, 221] on input "洗-1" at bounding box center [355, 220] width 53 height 18
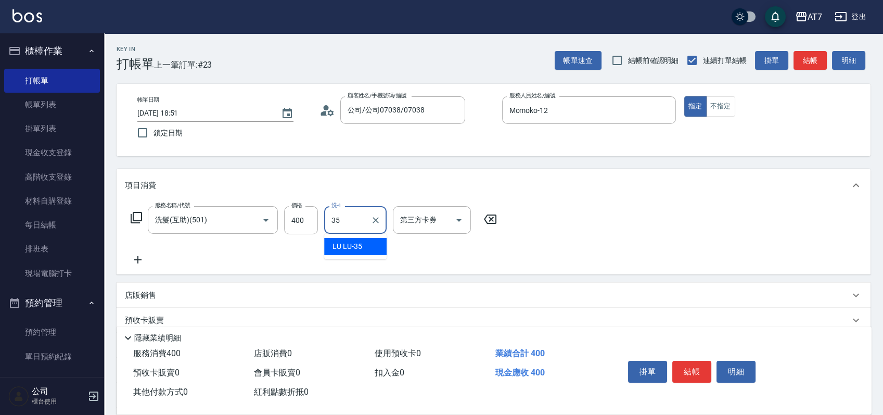
type input "LU LU-35"
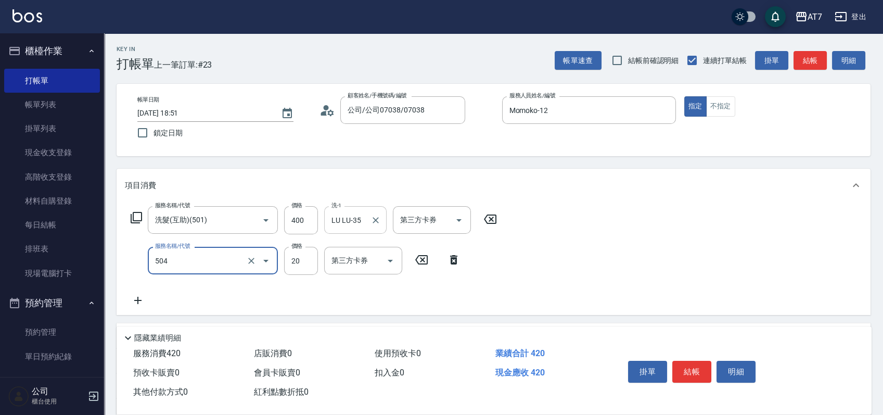
type input "潤絲(504)"
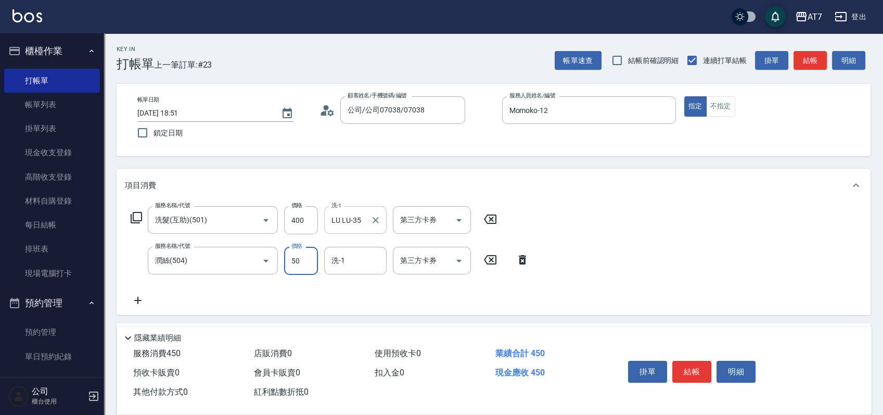
type input "50"
type input "LU LU-35"
click at [691, 371] on button "結帳" at bounding box center [691, 372] width 39 height 22
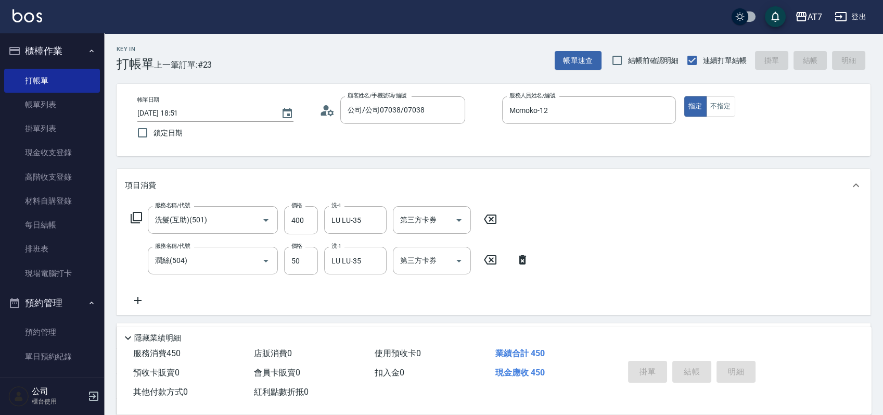
type input "2025/09/18 18:55"
type input "0"
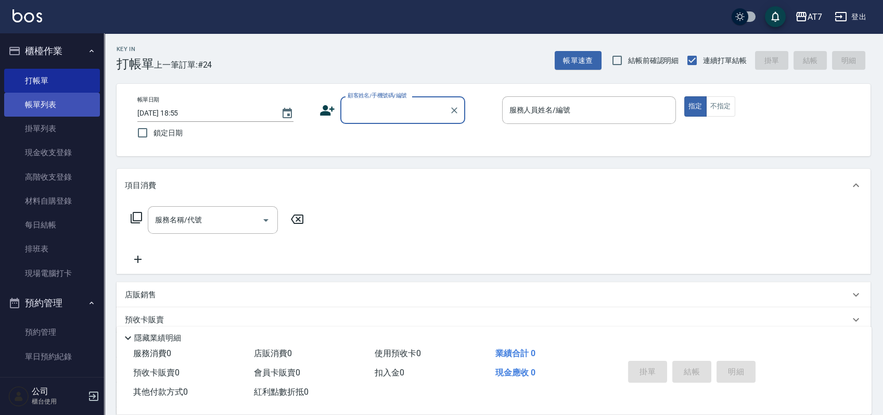
click at [41, 98] on link "帳單列表" at bounding box center [52, 105] width 96 height 24
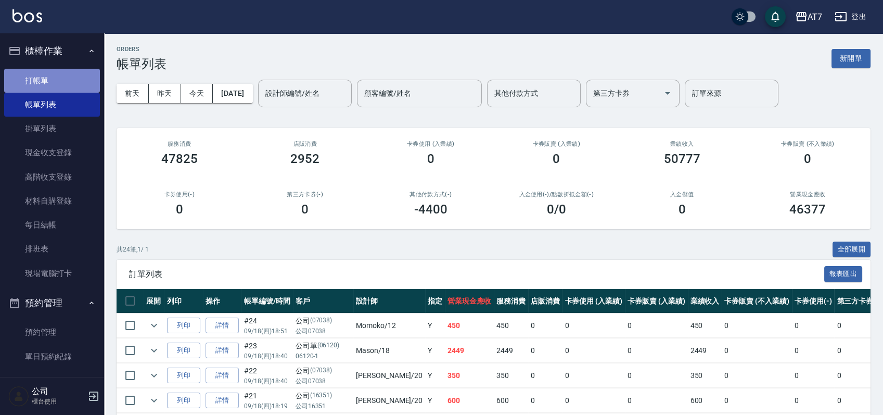
click at [69, 76] on link "打帳單" at bounding box center [52, 81] width 96 height 24
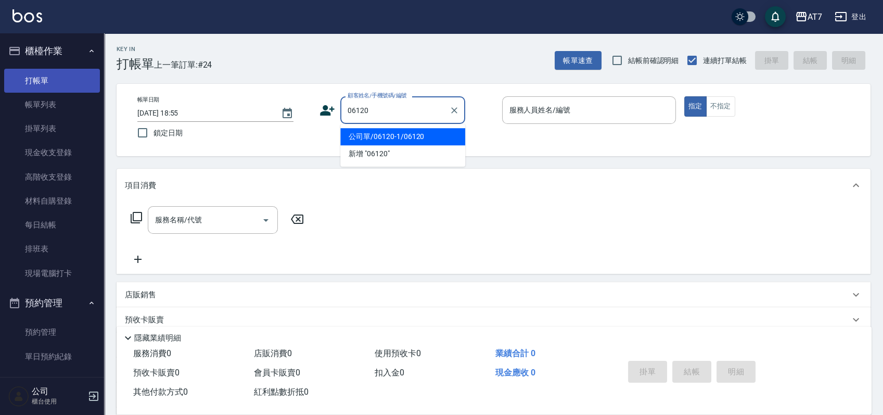
type input "公司單/06120-1/06120"
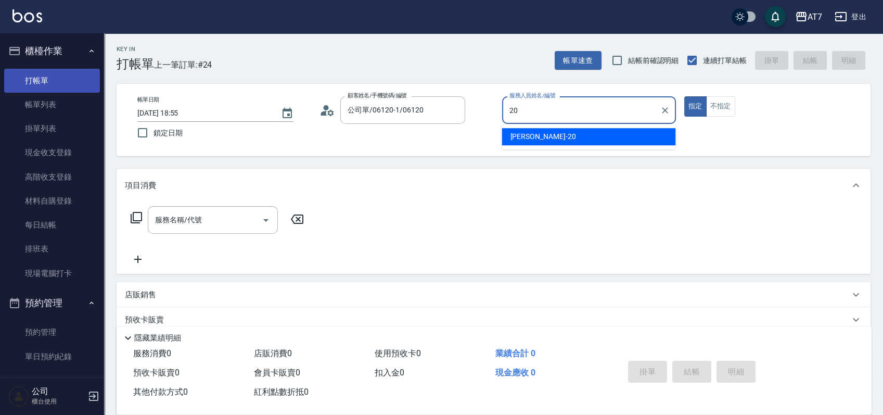
type input "妮可-20"
type button "true"
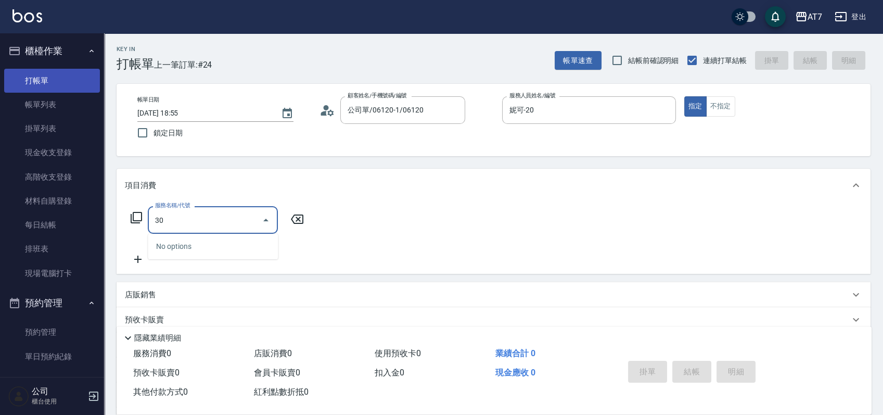
type input "302"
type input "30"
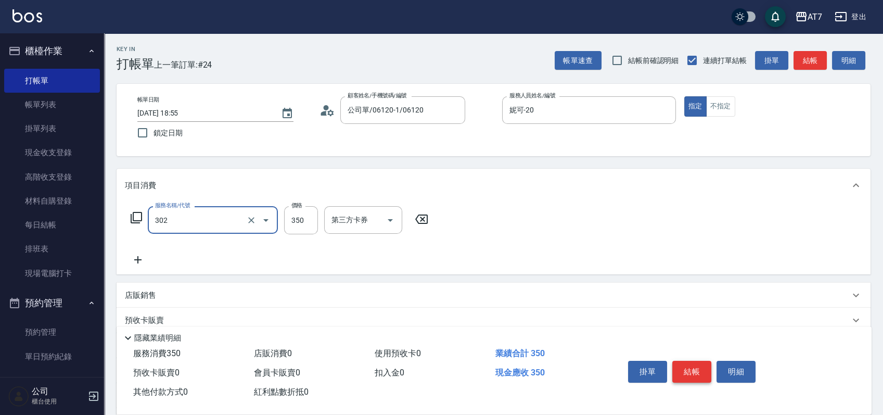
type input "剪髮(302)"
click at [692, 365] on button "結帳" at bounding box center [691, 372] width 39 height 22
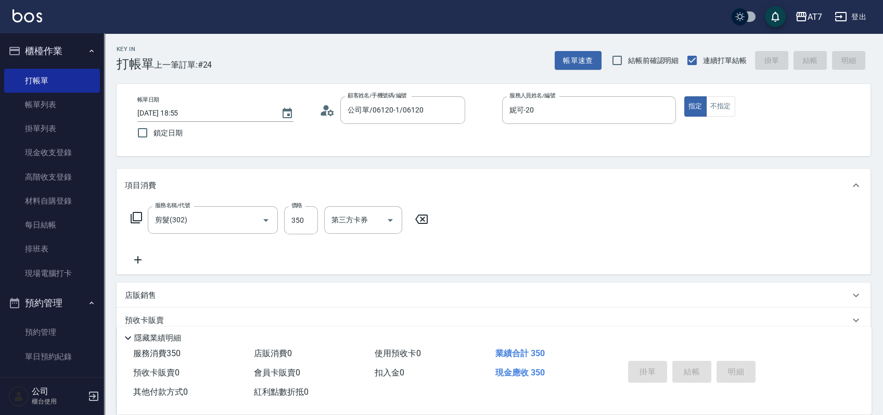
type input "2025/09/18 19:01"
type input "0"
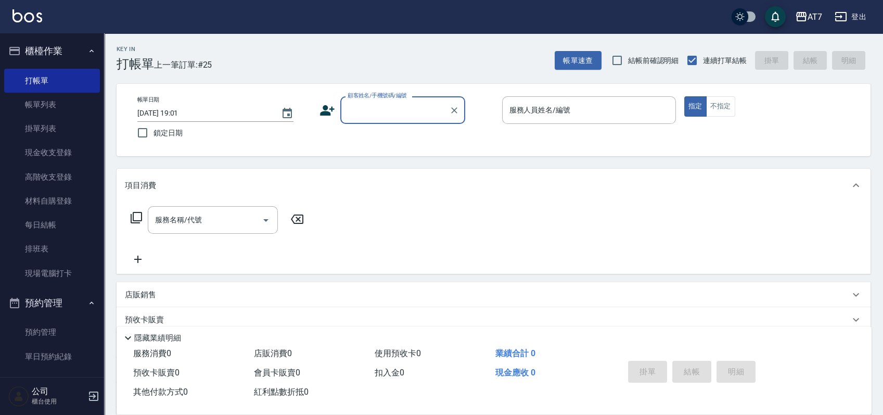
click at [483, 137] on div "帳單日期 2025/09/18 19:01 鎖定日期 顧客姓名/手機號碼/編號 顧客姓名/手機號碼/編號 服務人員姓名/編號 服務人員姓名/編號 指定 不指定" at bounding box center [493, 119] width 729 height 47
click at [549, 112] on input "服務人員姓名/編號" at bounding box center [589, 110] width 164 height 18
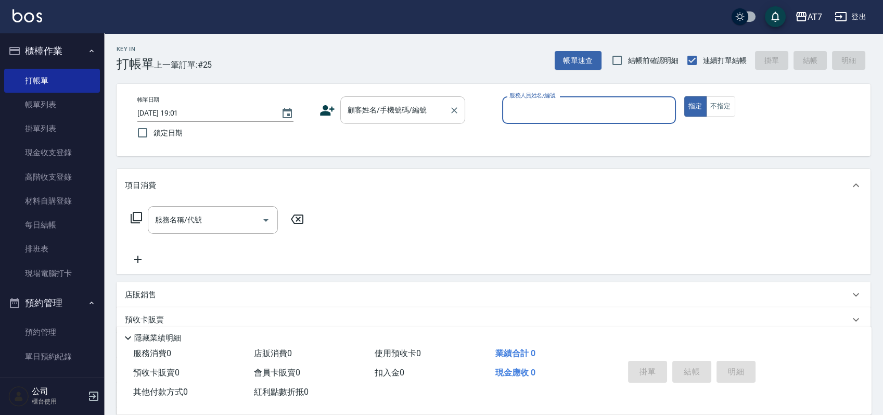
click at [401, 105] on input "顧客姓名/手機號碼/編號" at bounding box center [395, 110] width 100 height 18
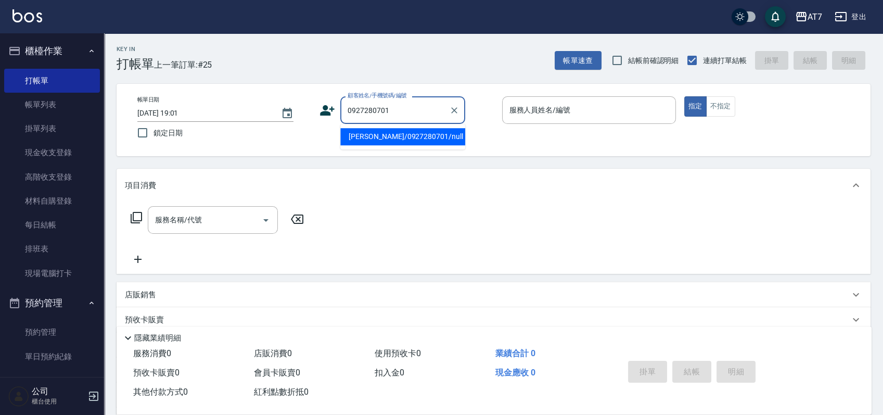
type input "黃靖雯/0927280701/null"
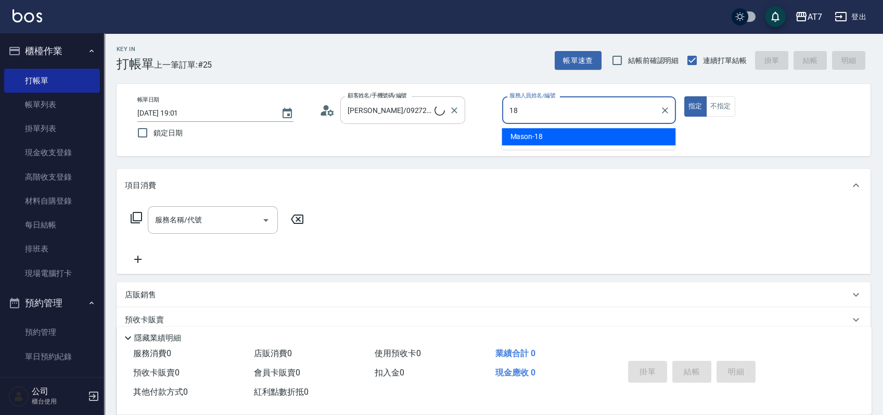
type input "Mason-18"
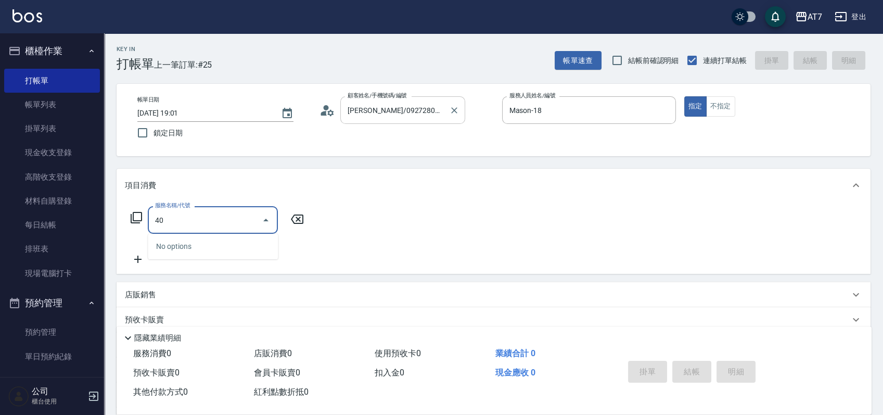
type input "401"
type input "150"
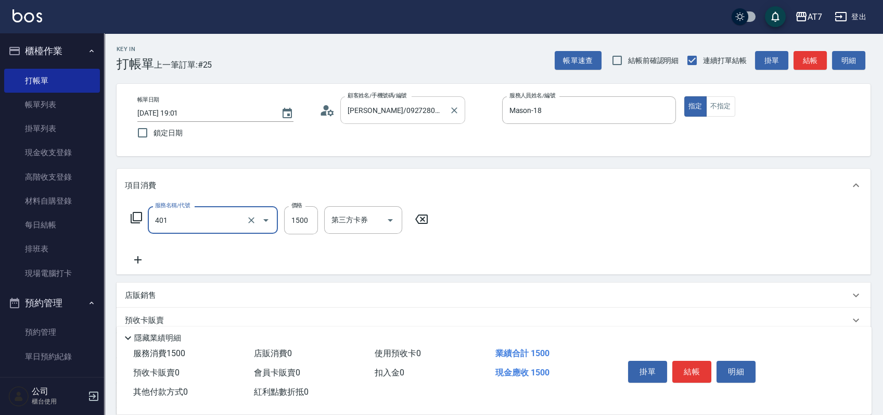
type input "染髮(互助)(401)"
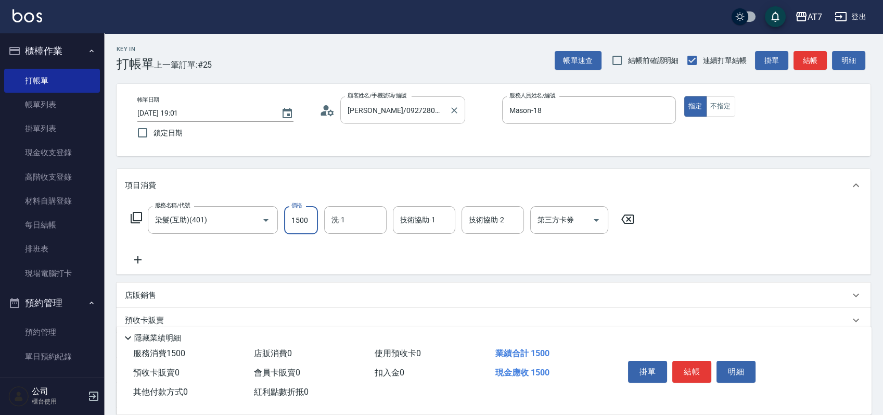
type input "1"
type input "0"
type input "159"
type input "10"
type input "1599"
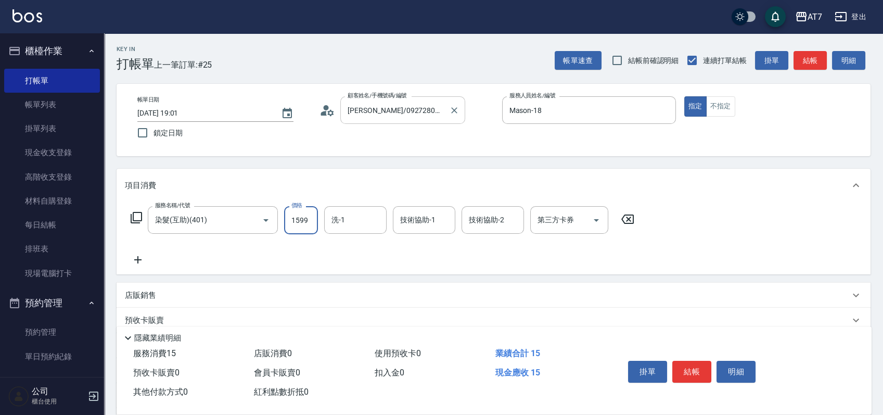
type input "150"
type input "1599"
type input "Josh-38"
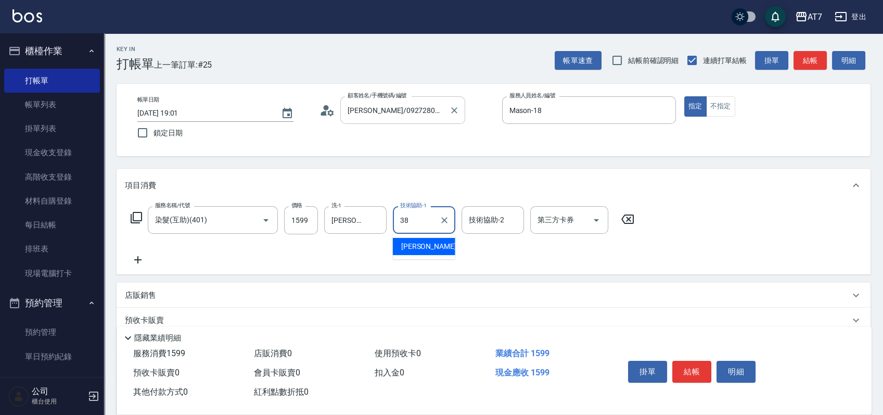
type input "Josh-38"
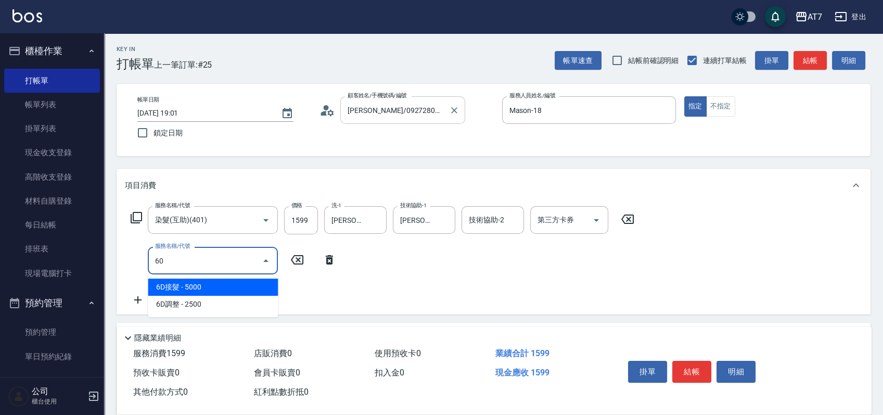
type input "609"
type input "400"
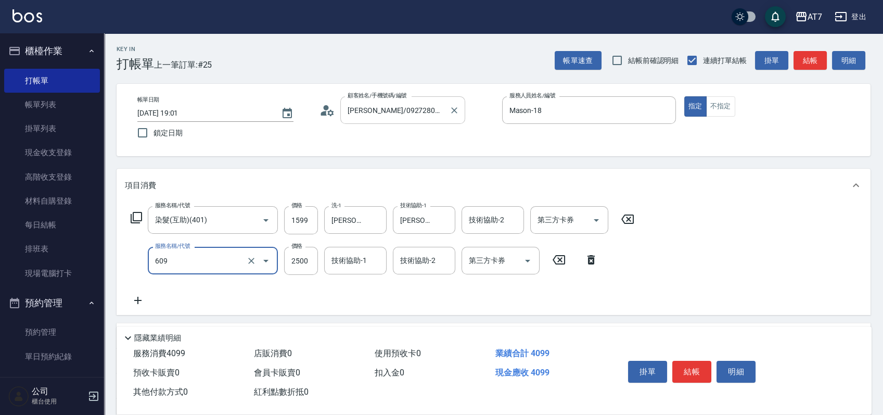
type input "鉑金護髮M（自領(609)"
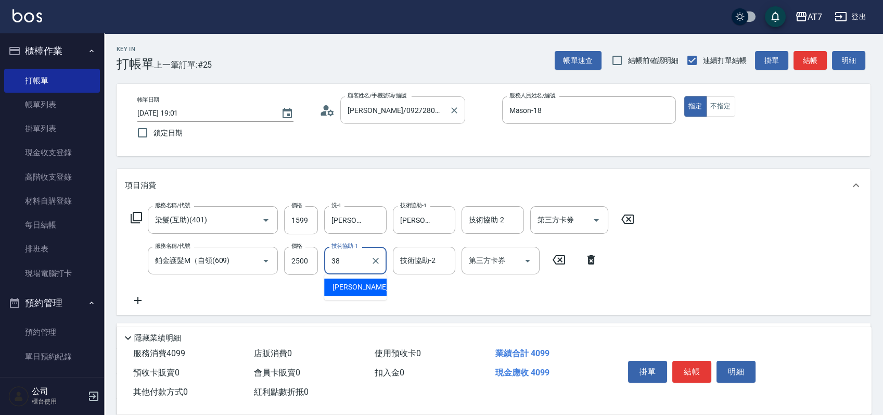
type input "Josh-38"
click at [136, 218] on icon at bounding box center [136, 217] width 12 height 12
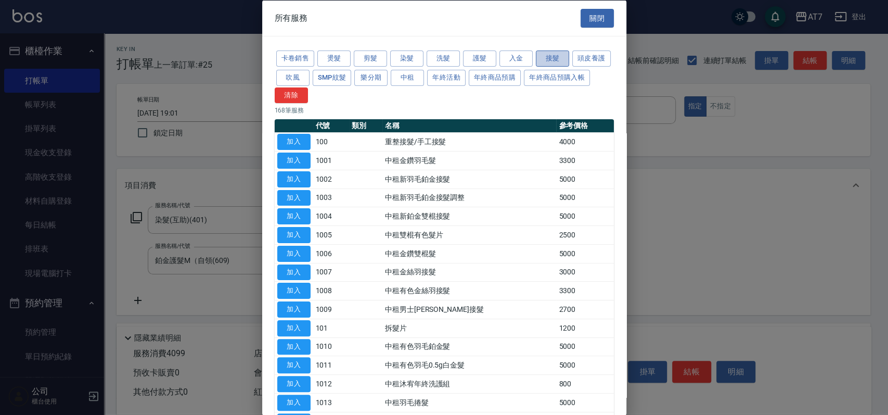
click at [549, 57] on button "接髮" at bounding box center [552, 58] width 33 height 16
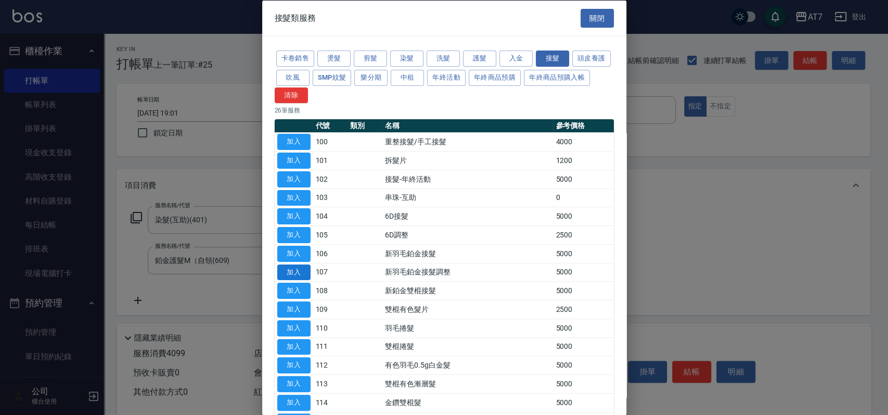
click at [290, 272] on button "加入" at bounding box center [293, 272] width 33 height 16
type input "900"
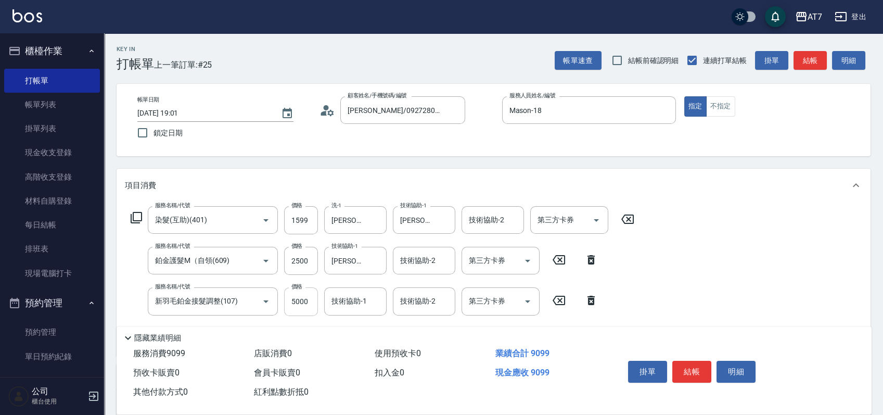
click at [304, 302] on input "5000" at bounding box center [301, 301] width 34 height 28
type input "1"
type input "410"
type input "1500"
type input "550"
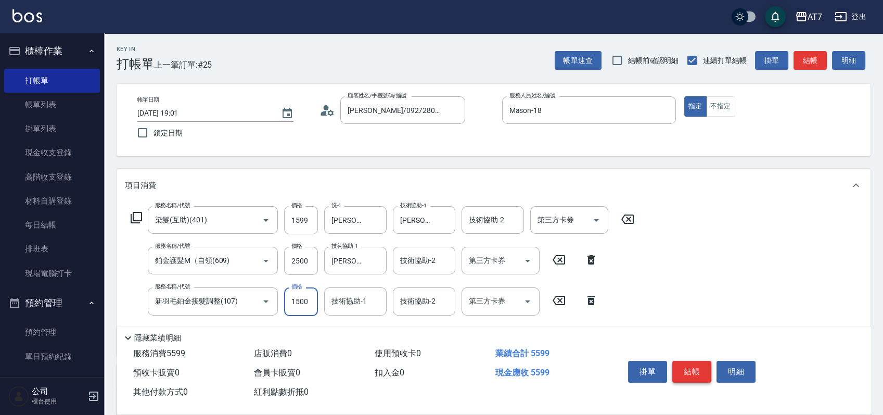
type input "1500"
click at [687, 368] on button "結帳" at bounding box center [691, 372] width 39 height 22
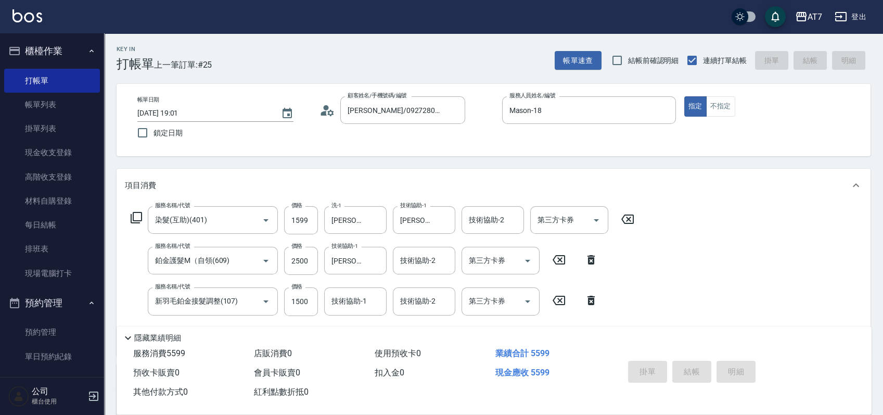
type input "2025/09/18 19:18"
type input "0"
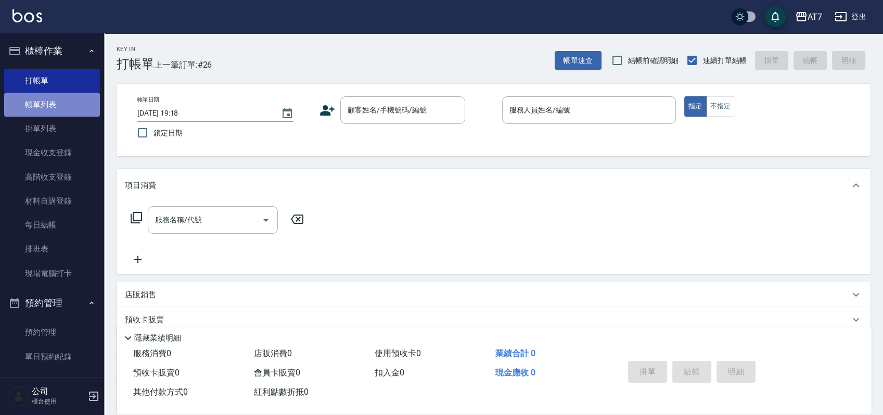
click at [64, 104] on link "帳單列表" at bounding box center [52, 105] width 96 height 24
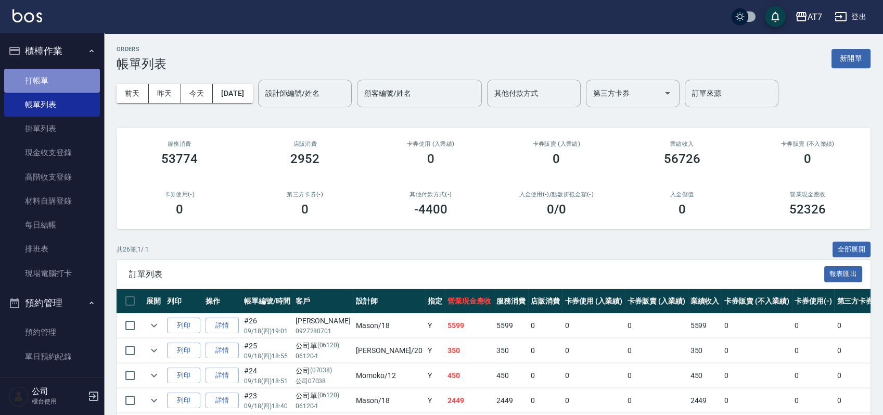
click at [54, 81] on link "打帳單" at bounding box center [52, 81] width 96 height 24
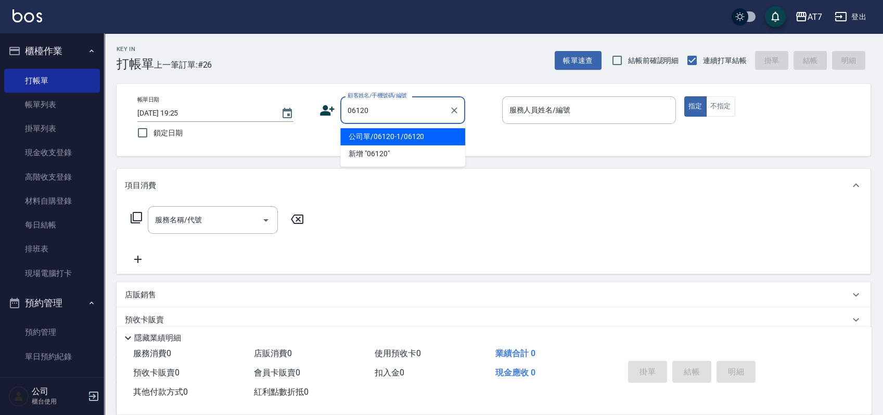
type input "公司單/06120-1/06120"
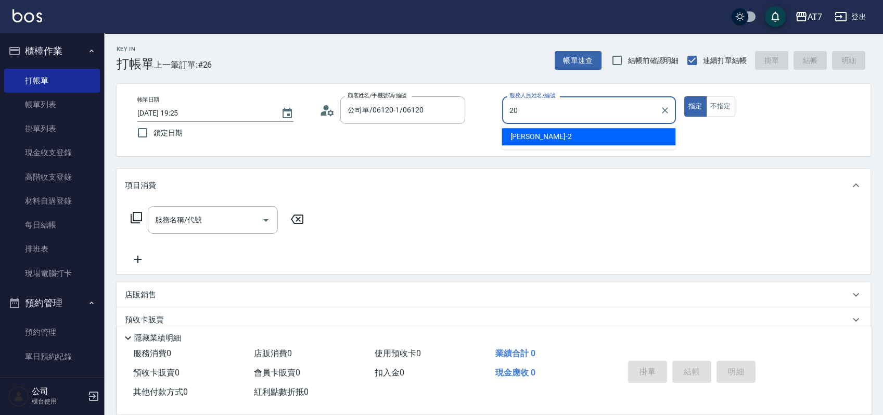
type input "妮可-20"
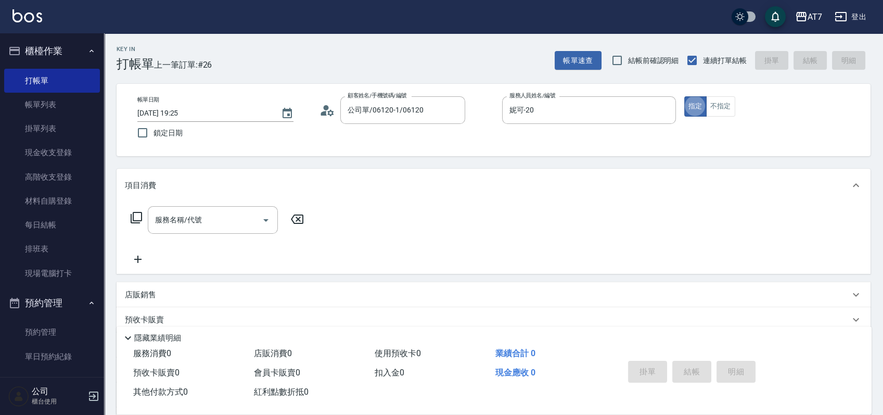
type button "true"
type input "500"
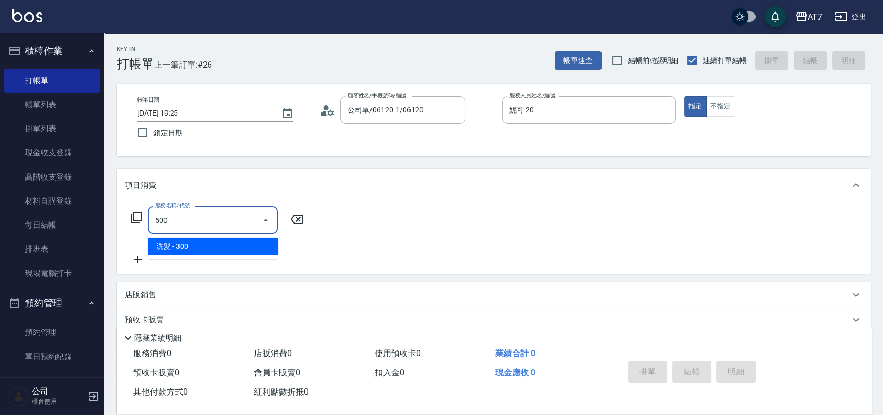
type input "30"
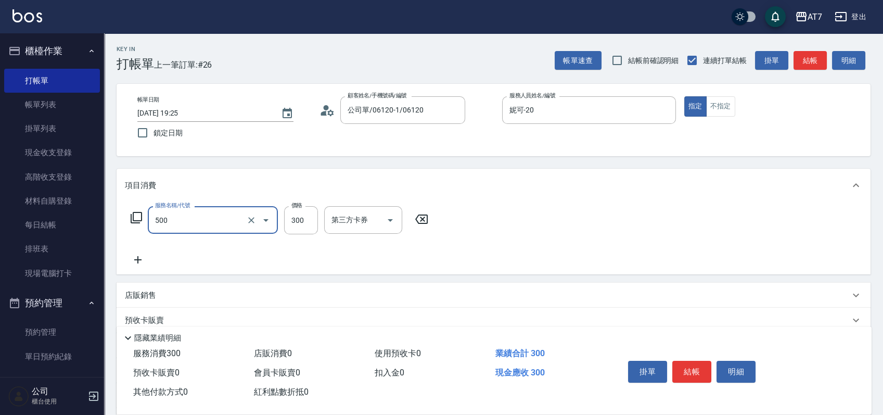
type input "洗髮(500)"
type input "0"
type input "25"
type input "20"
type input "250"
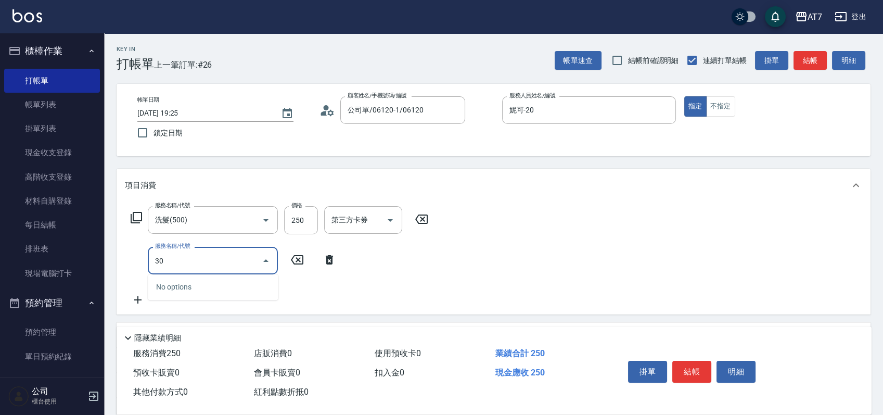
type input "302"
type input "60"
type input "剪髮(302)"
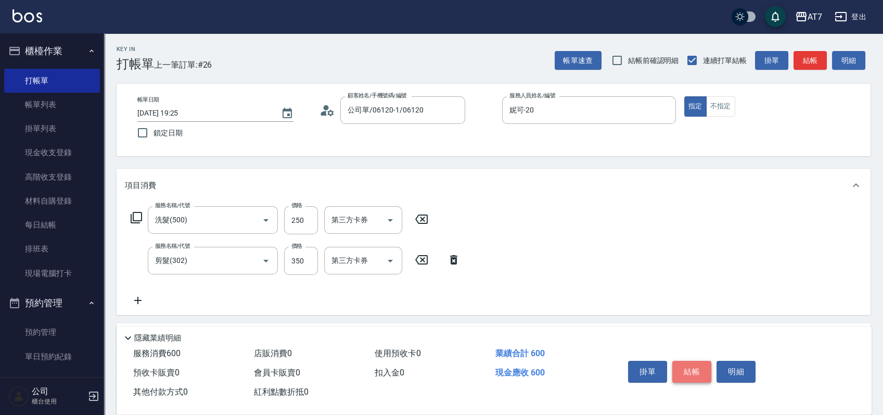
click at [695, 363] on button "結帳" at bounding box center [691, 372] width 39 height 22
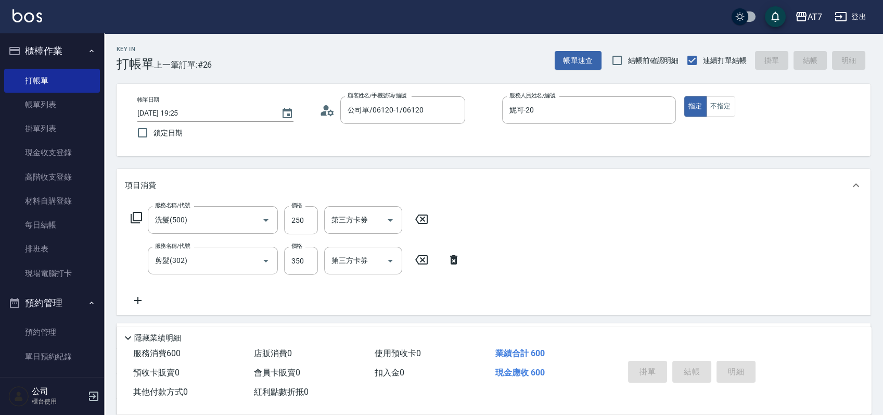
type input "0"
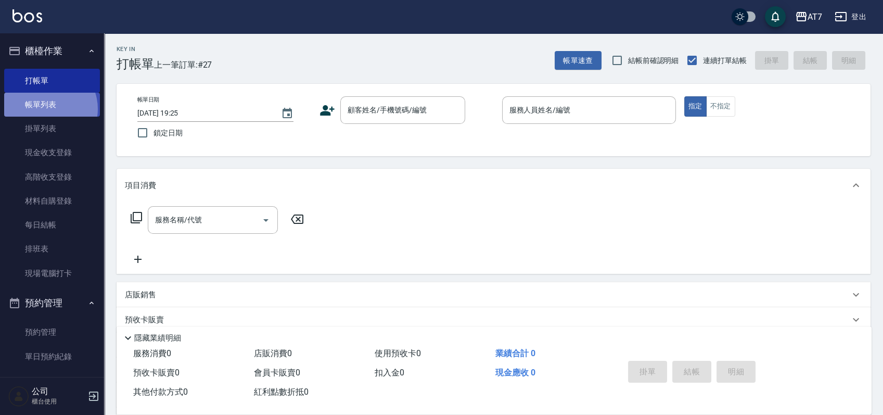
click at [46, 109] on link "帳單列表" at bounding box center [52, 105] width 96 height 24
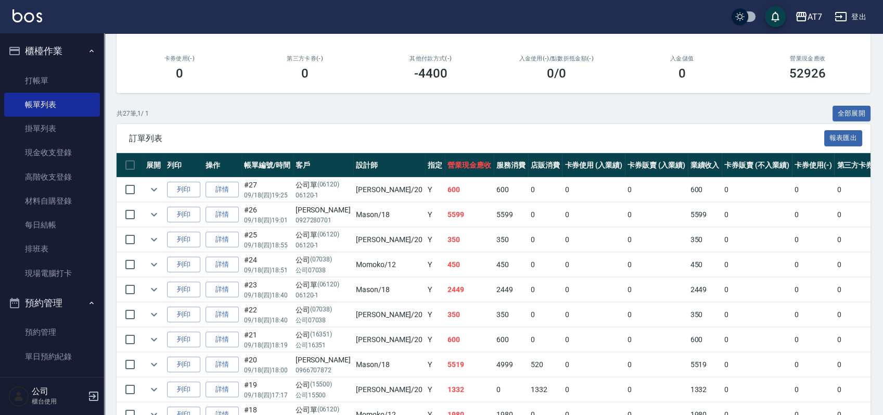
scroll to position [208, 0]
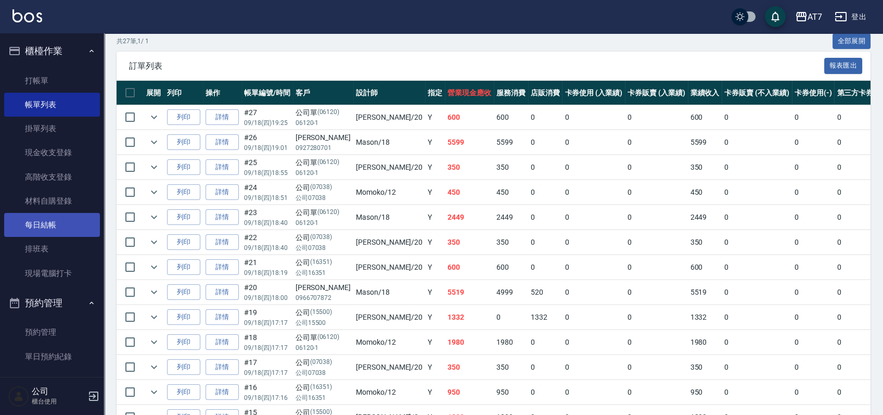
click at [51, 226] on link "每日結帳" at bounding box center [52, 225] width 96 height 24
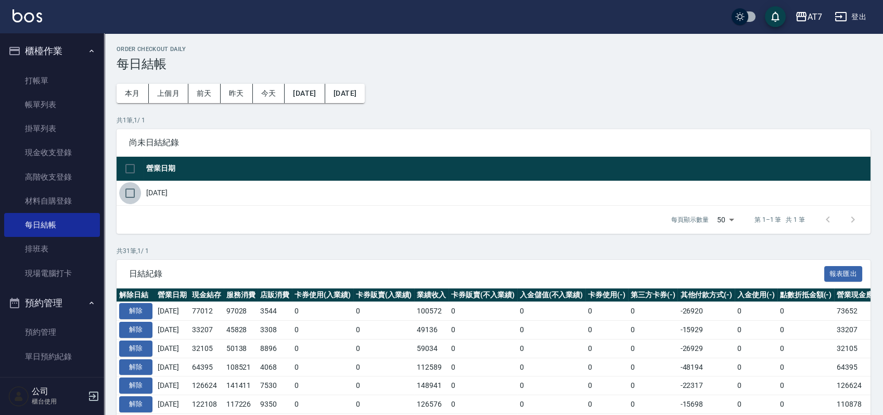
click at [133, 190] on input "checkbox" at bounding box center [130, 193] width 22 height 22
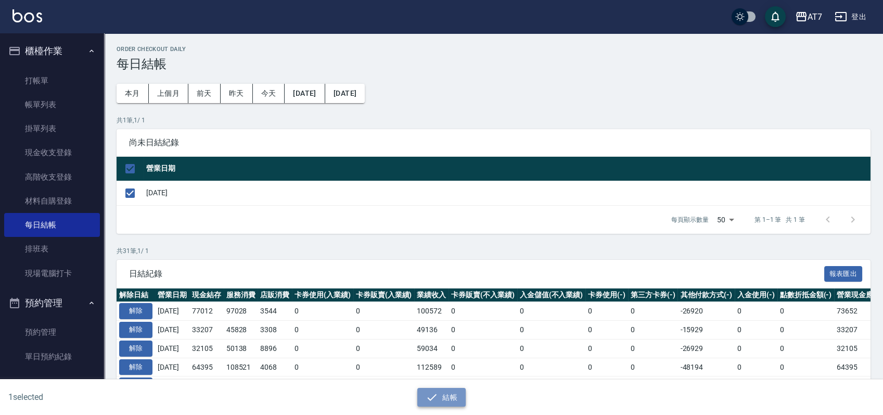
click at [454, 397] on button "結帳" at bounding box center [441, 397] width 48 height 19
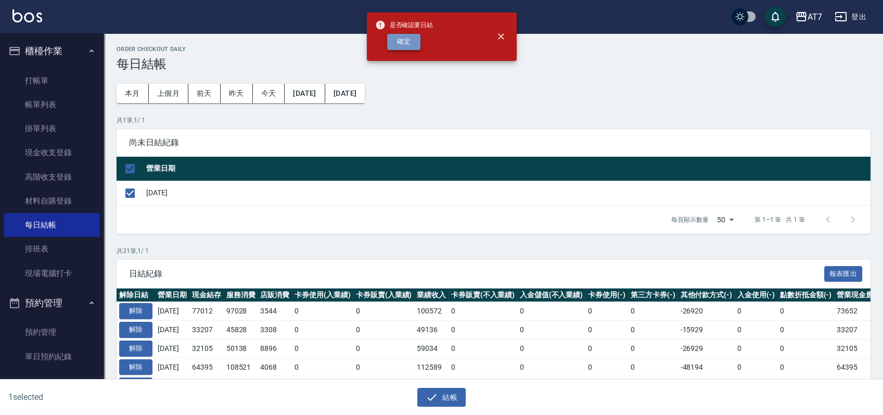
click at [408, 47] on button "確定" at bounding box center [403, 42] width 33 height 16
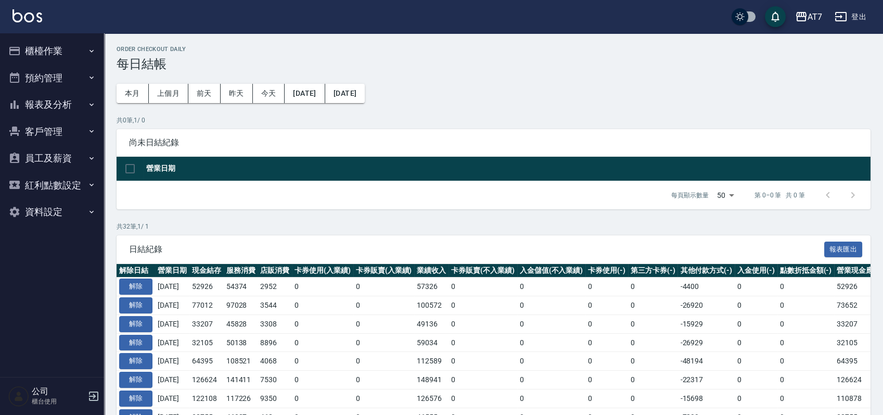
click at [35, 98] on button "報表及分析" at bounding box center [52, 104] width 96 height 27
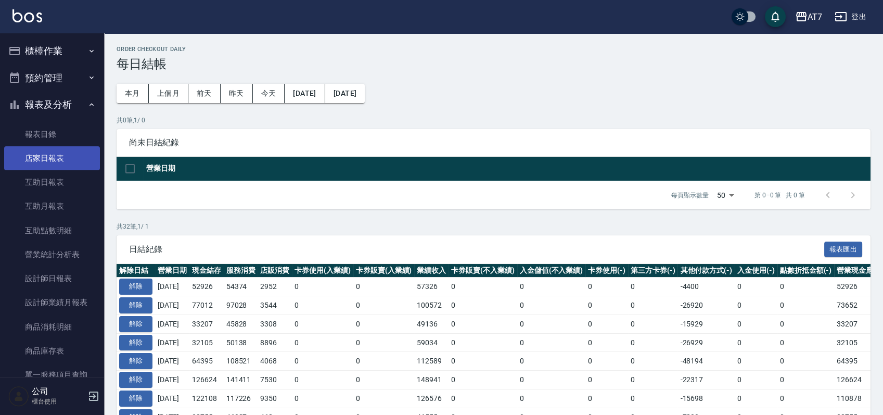
click at [50, 160] on link "店家日報表" at bounding box center [52, 158] width 96 height 24
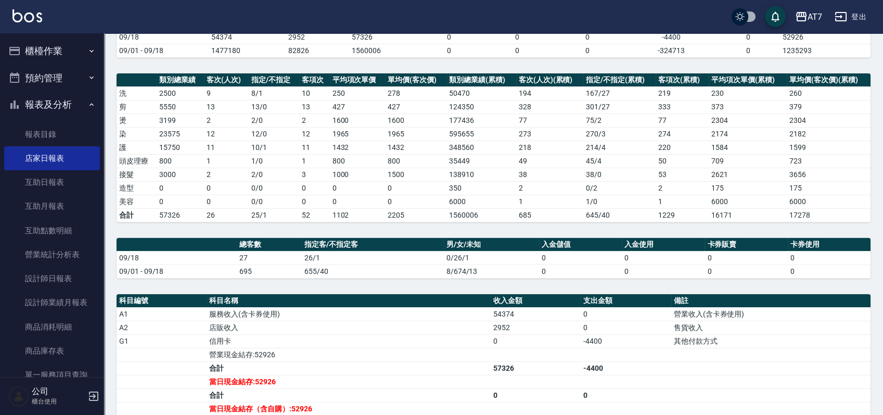
scroll to position [208, 0]
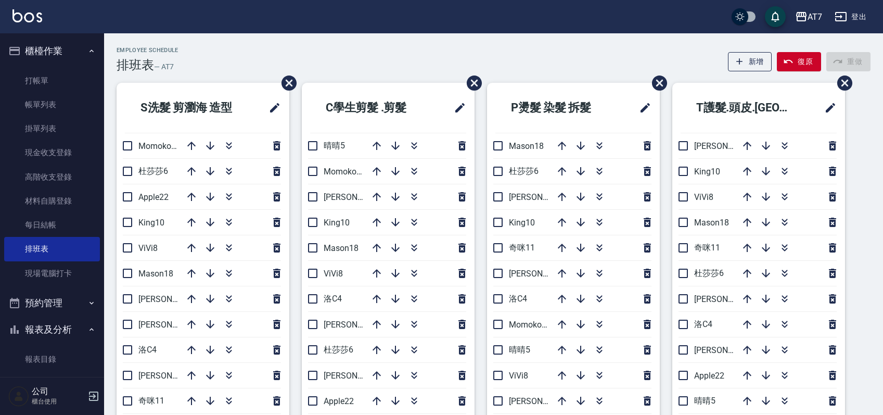
scroll to position [50, 0]
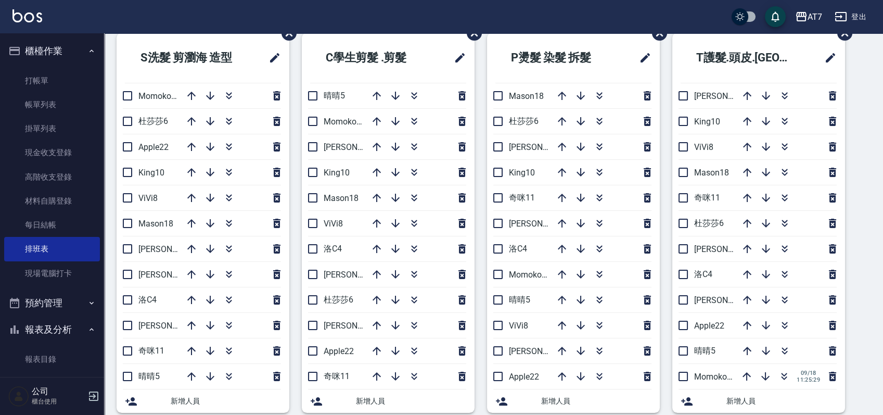
click at [420, 19] on div "AT7 登出" at bounding box center [441, 16] width 883 height 33
click at [854, 16] on button "登出" at bounding box center [850, 16] width 40 height 19
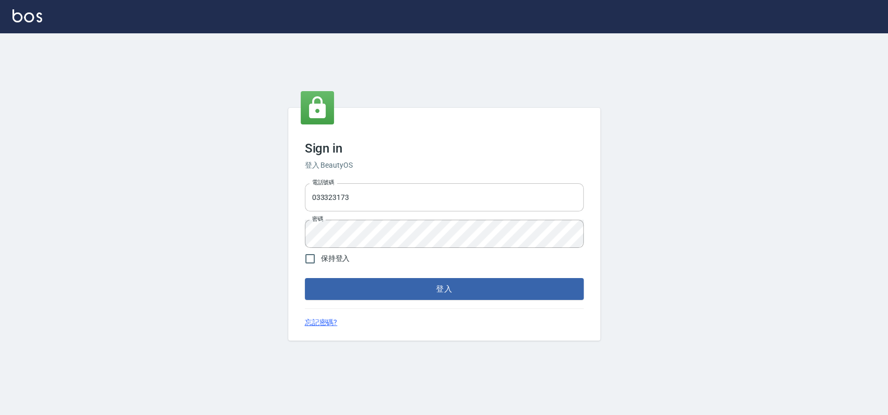
drag, startPoint x: 0, startPoint y: 0, endPoint x: 388, endPoint y: 204, distance: 438.0
click at [388, 204] on input "033323173" at bounding box center [444, 197] width 279 height 28
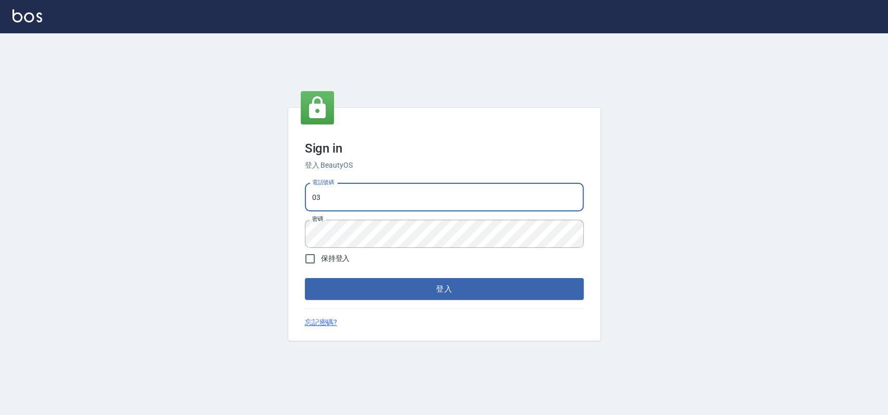
type input "0"
type input "0913439693"
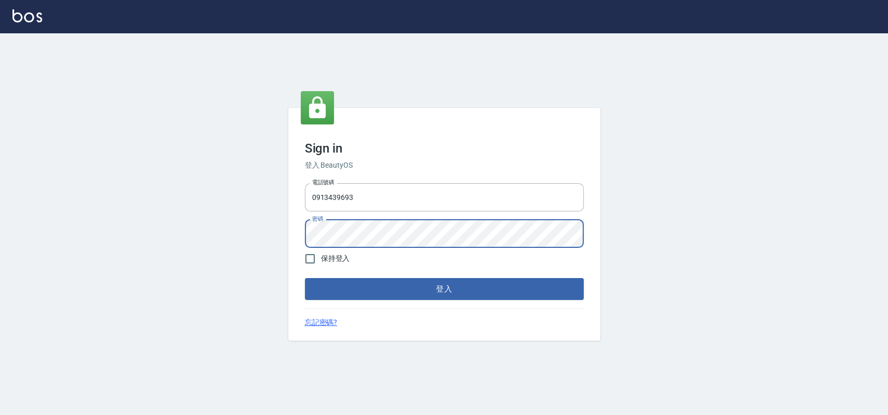
click at [305, 278] on button "登入" at bounding box center [444, 289] width 279 height 22
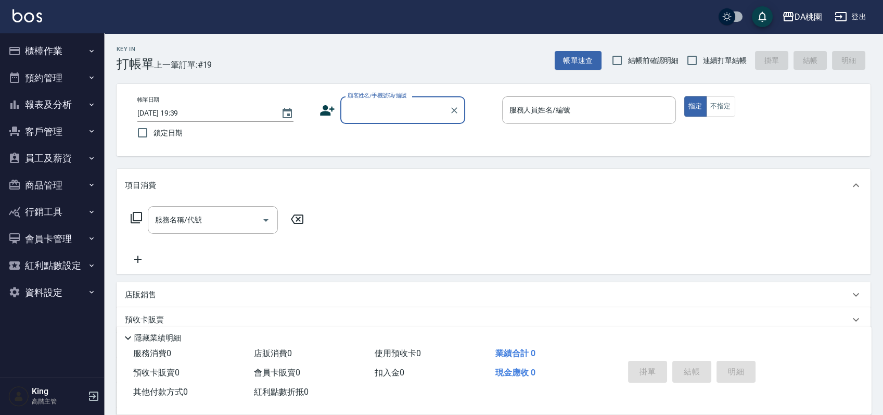
click at [45, 156] on button "員工及薪資" at bounding box center [52, 158] width 96 height 27
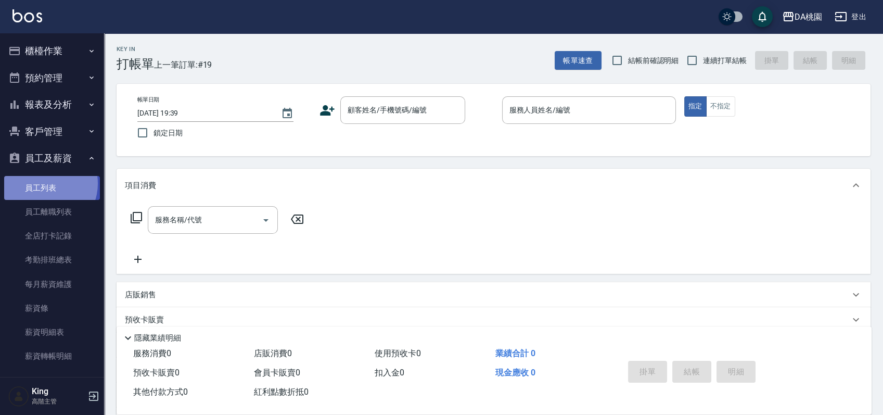
click at [45, 183] on link "員工列表" at bounding box center [52, 188] width 96 height 24
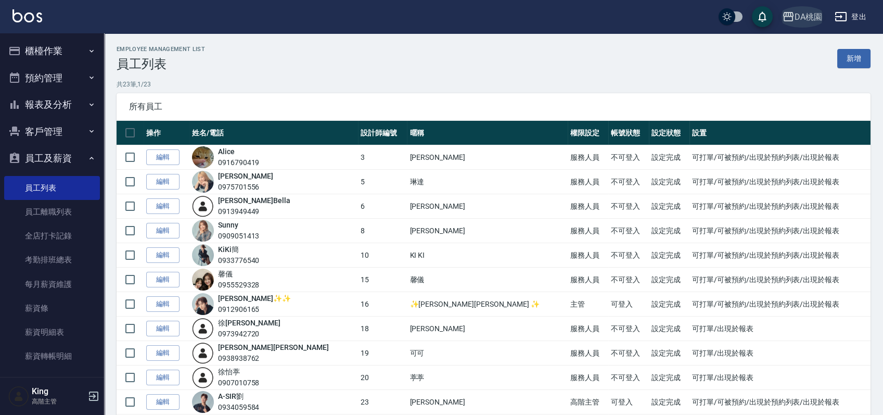
click at [809, 15] on div "DA桃園" at bounding box center [808, 16] width 28 height 13
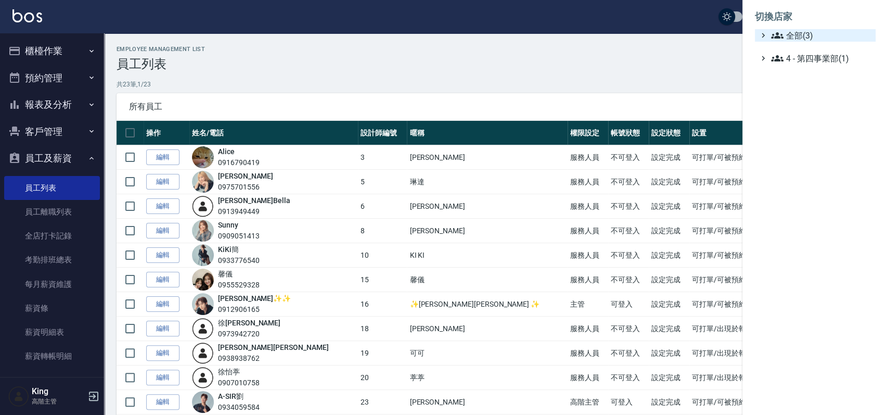
click at [767, 36] on div "全部(3)" at bounding box center [815, 35] width 121 height 12
click at [788, 47] on span "AT7" at bounding box center [820, 48] width 102 height 12
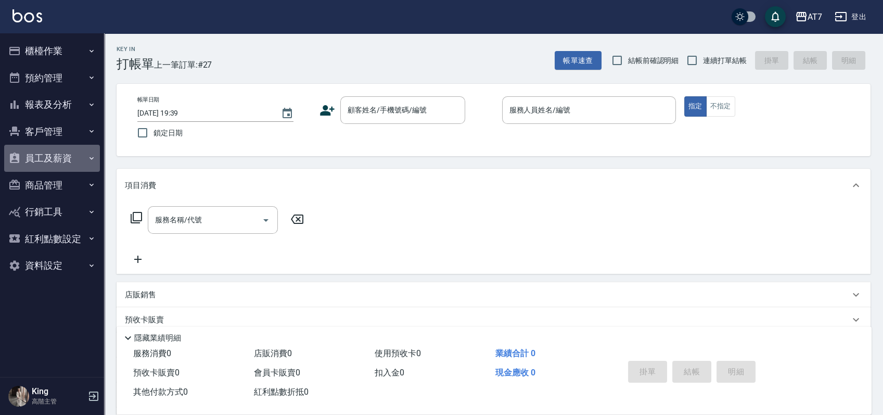
click at [43, 152] on button "員工及薪資" at bounding box center [52, 158] width 96 height 27
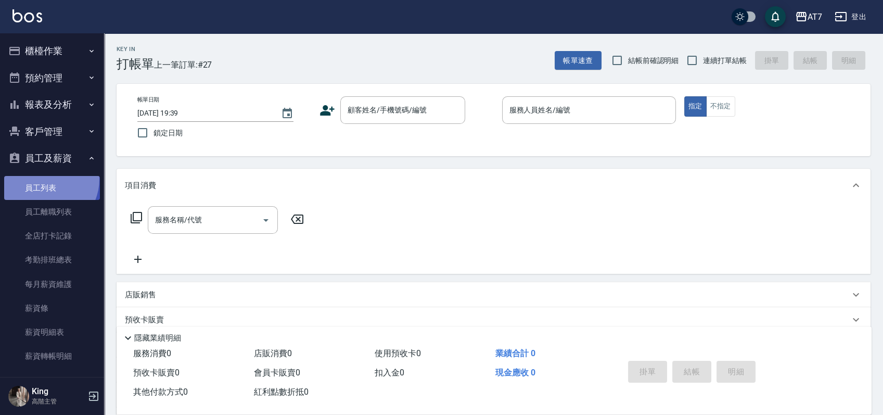
click at [43, 178] on link "員工列表" at bounding box center [52, 188] width 96 height 24
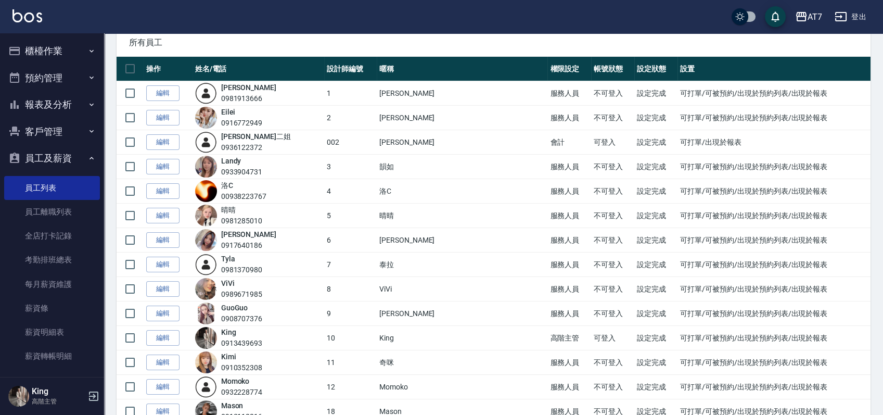
scroll to position [138, 0]
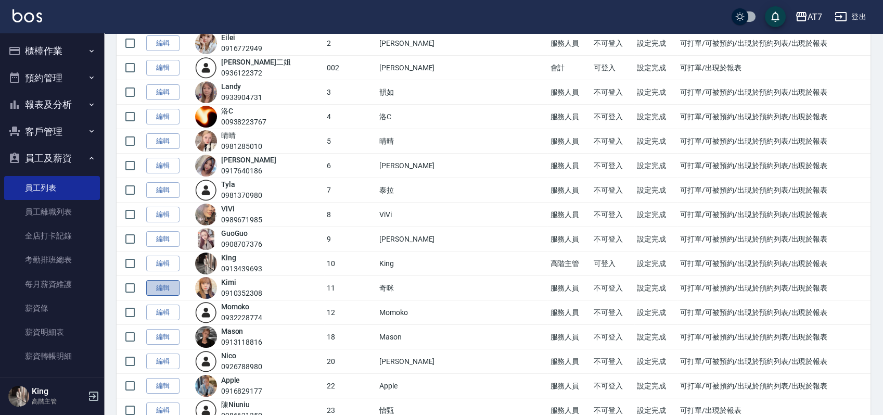
click at [161, 283] on link "編輯" at bounding box center [162, 288] width 33 height 16
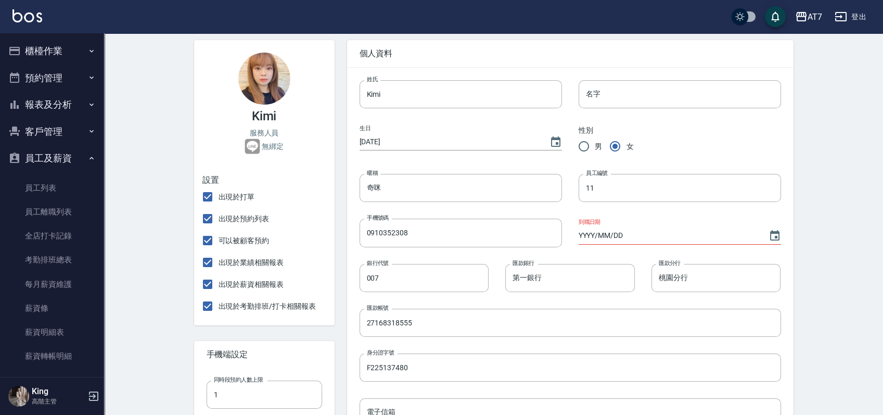
scroll to position [138, 0]
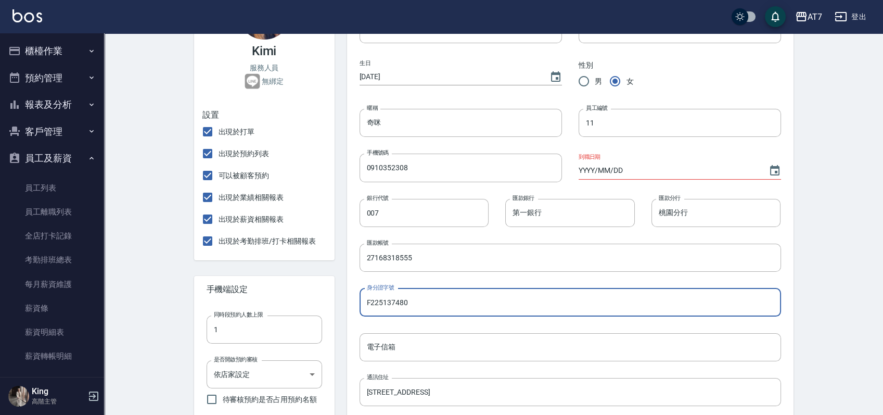
drag, startPoint x: 413, startPoint y: 301, endPoint x: 366, endPoint y: 299, distance: 46.4
click at [366, 299] on input "F225137480" at bounding box center [570, 302] width 421 height 28
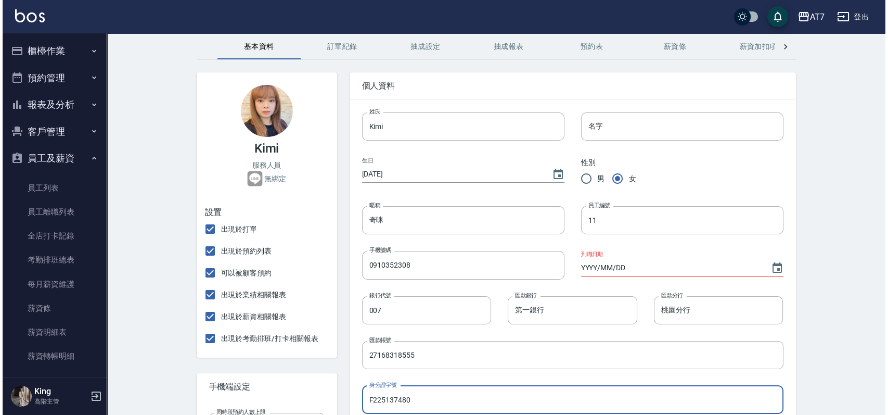
scroll to position [0, 0]
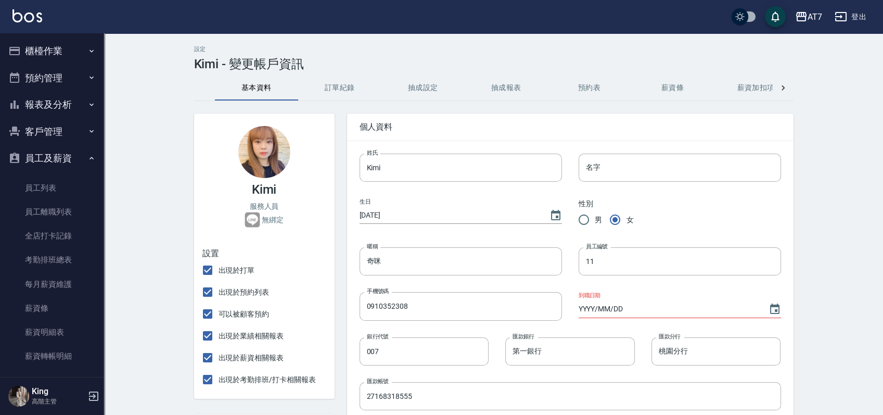
click at [852, 10] on button "登出" at bounding box center [850, 16] width 40 height 19
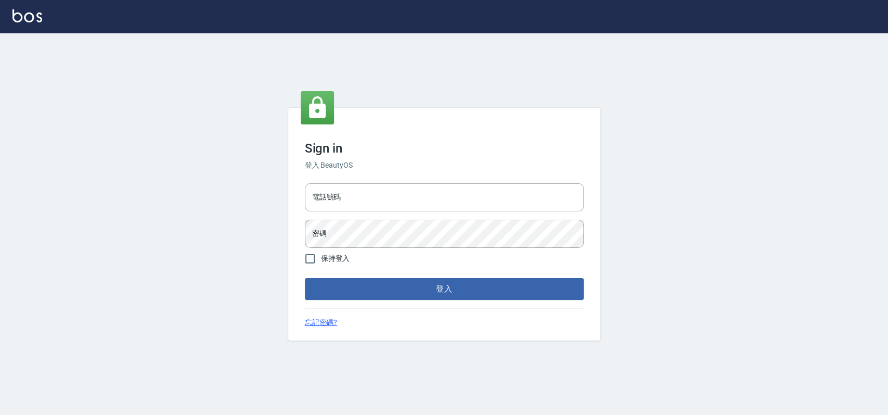
type input "033323173"
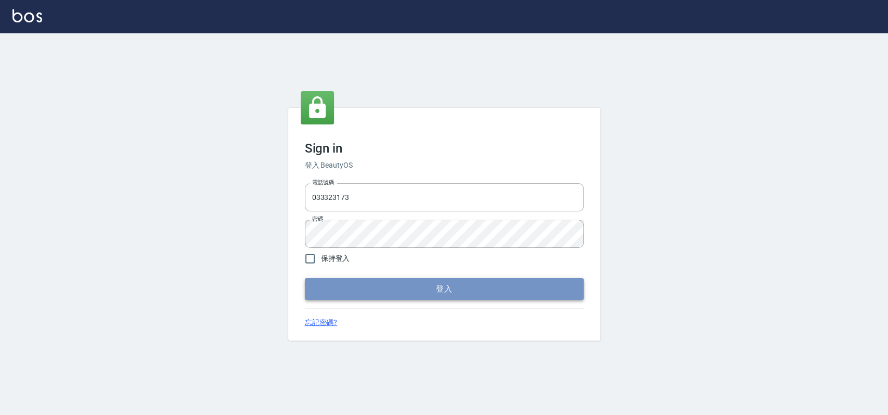
click at [345, 291] on button "登入" at bounding box center [444, 289] width 279 height 22
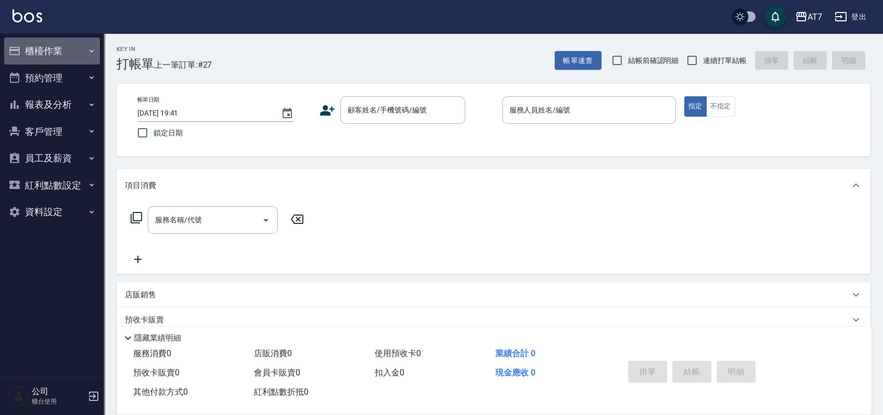
click at [56, 45] on button "櫃檯作業" at bounding box center [52, 50] width 96 height 27
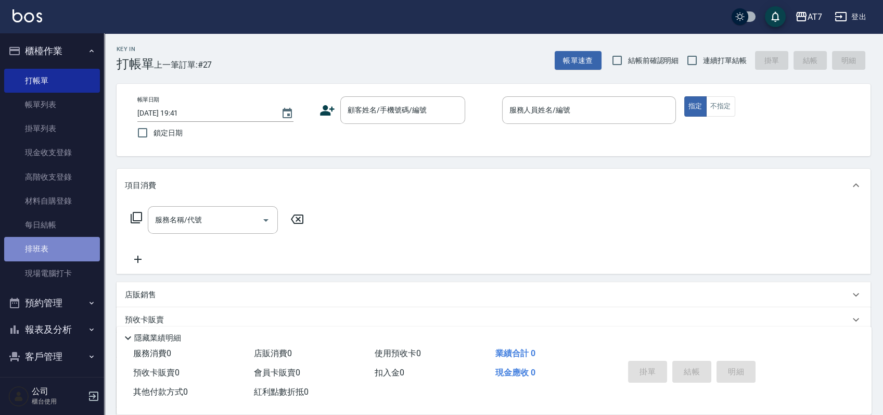
click at [62, 246] on link "排班表" at bounding box center [52, 249] width 96 height 24
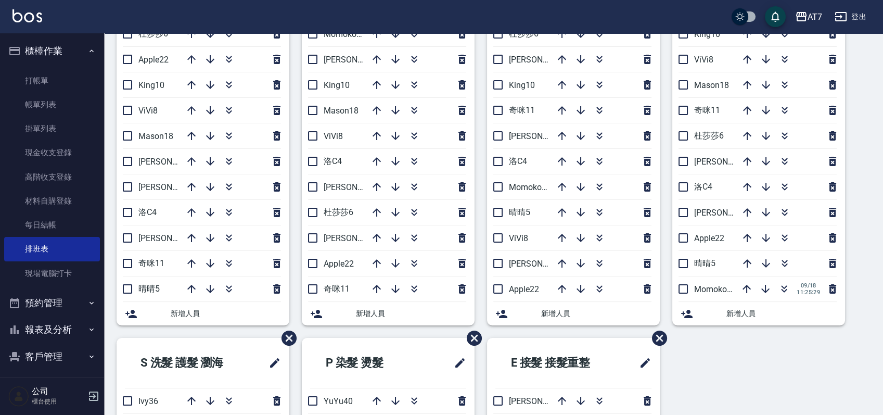
scroll to position [138, 0]
